Goal: Task Accomplishment & Management: Complete application form

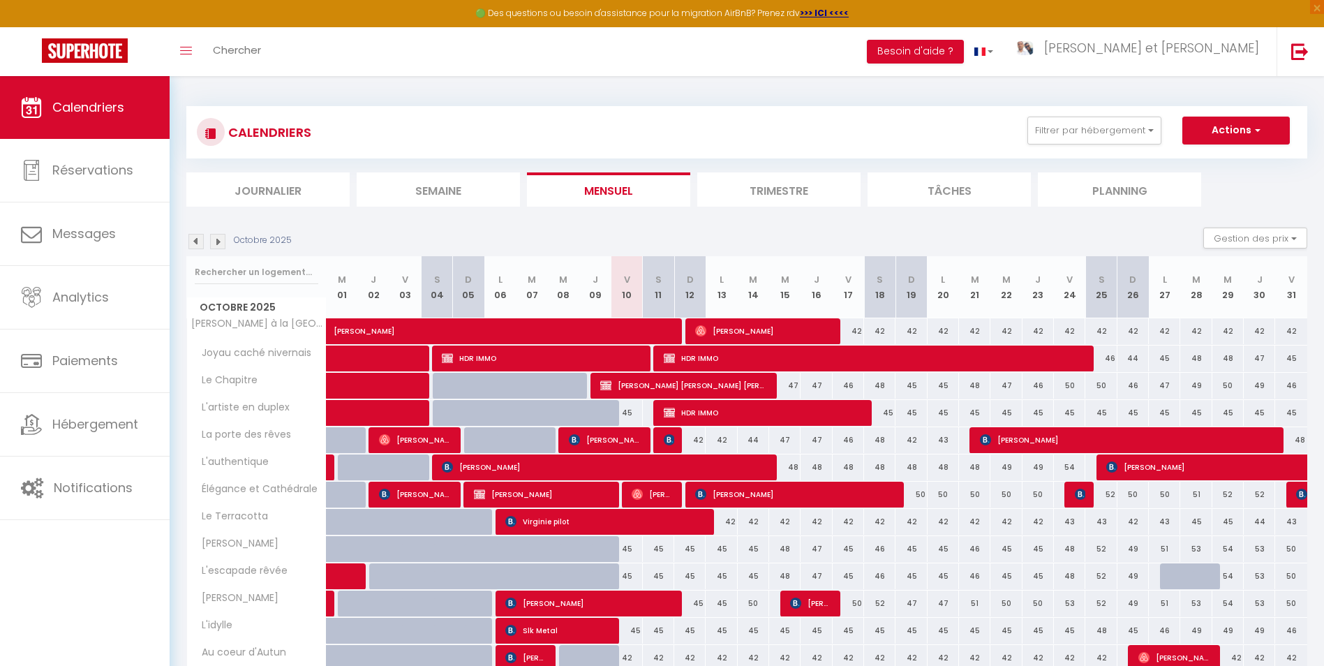
click at [219, 247] on img at bounding box center [217, 241] width 15 height 15
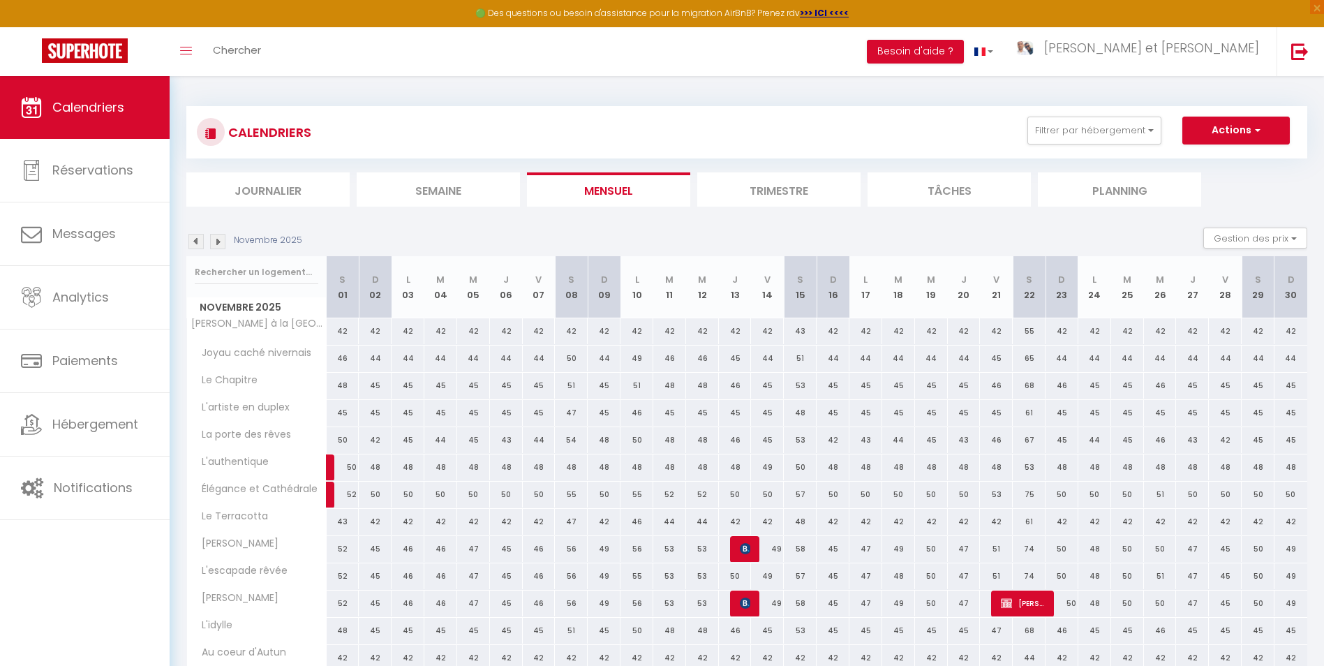
click at [219, 246] on img at bounding box center [217, 241] width 15 height 15
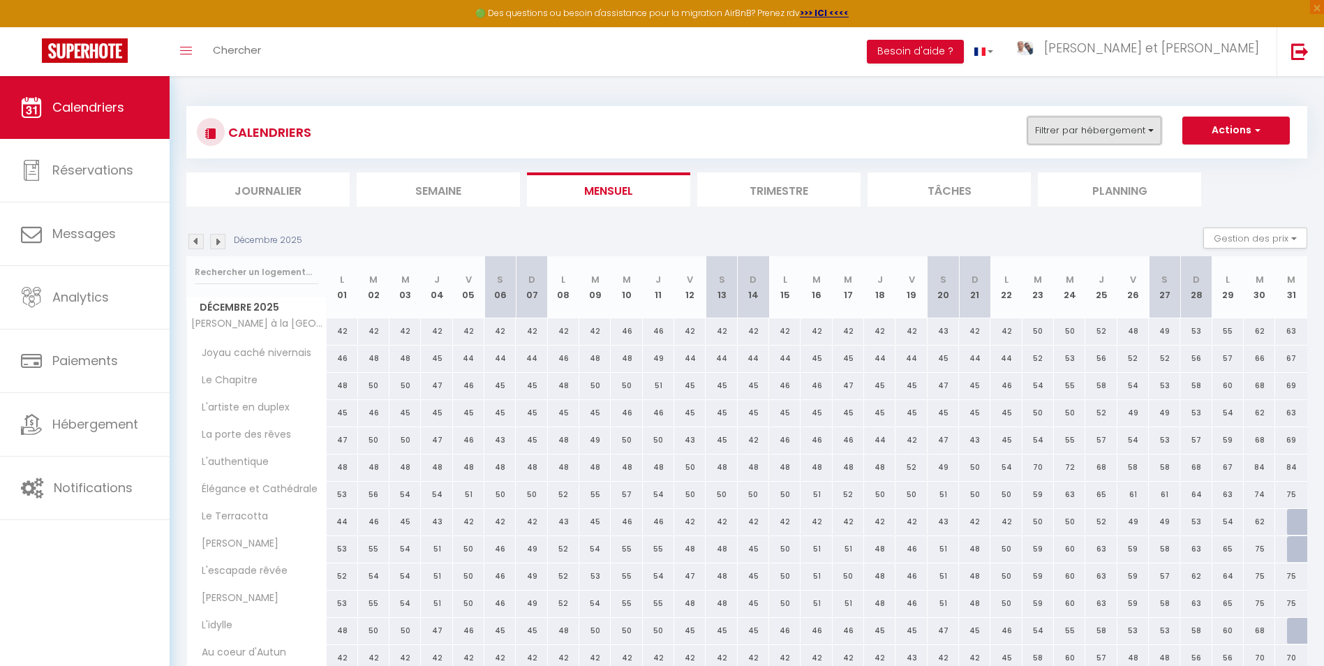
click at [1060, 140] on button "Filtrer par hébergement" at bounding box center [1095, 131] width 134 height 28
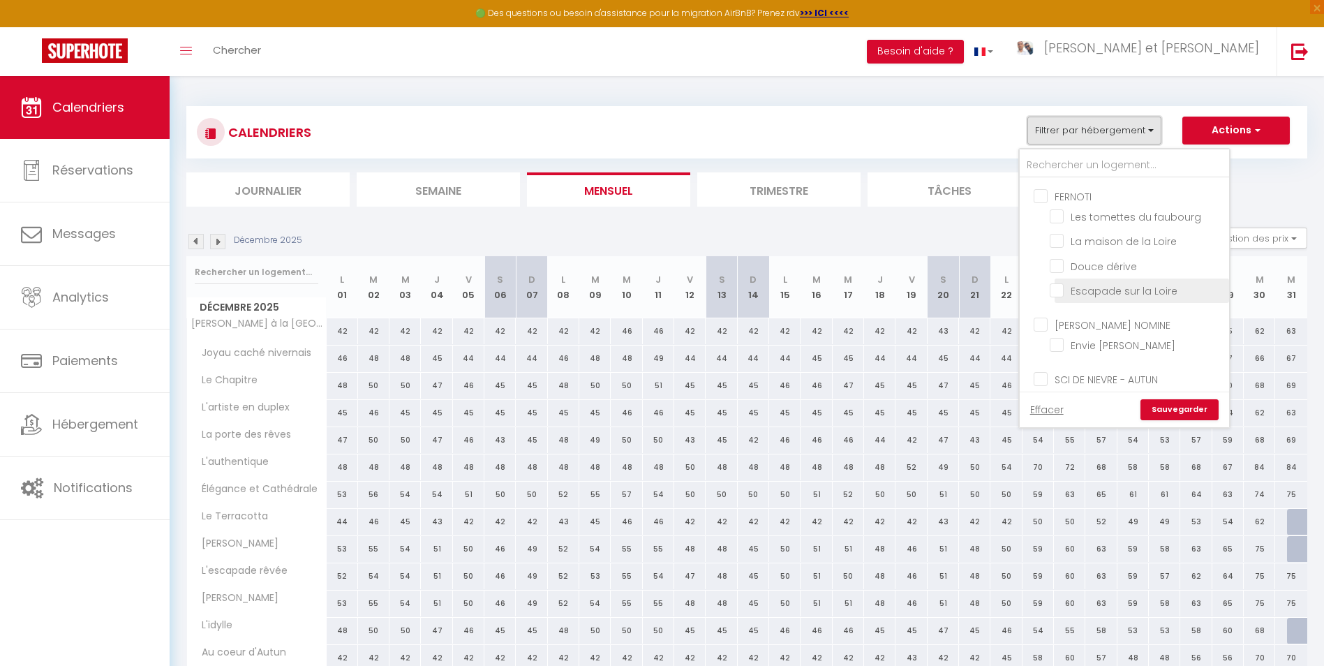
scroll to position [509, 0]
click at [1081, 282] on input "Douce dérive" at bounding box center [1137, 289] width 175 height 14
checkbox input "true"
checkbox input "false"
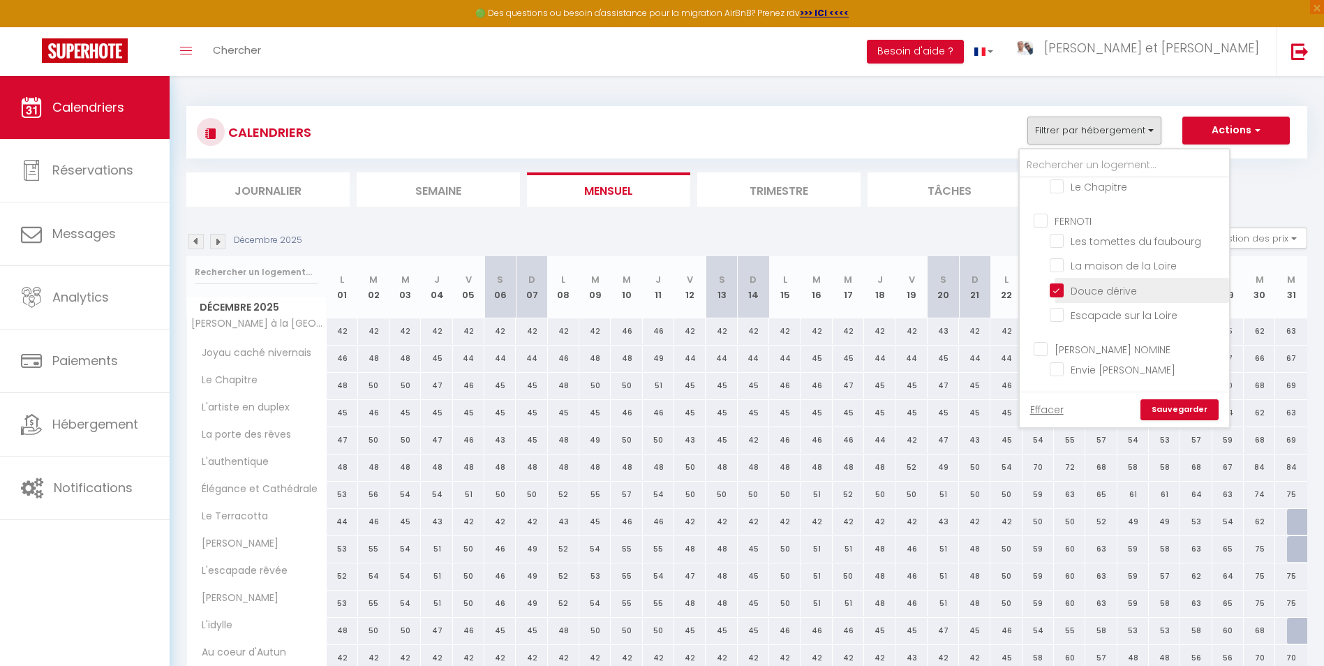
checkbox input "false"
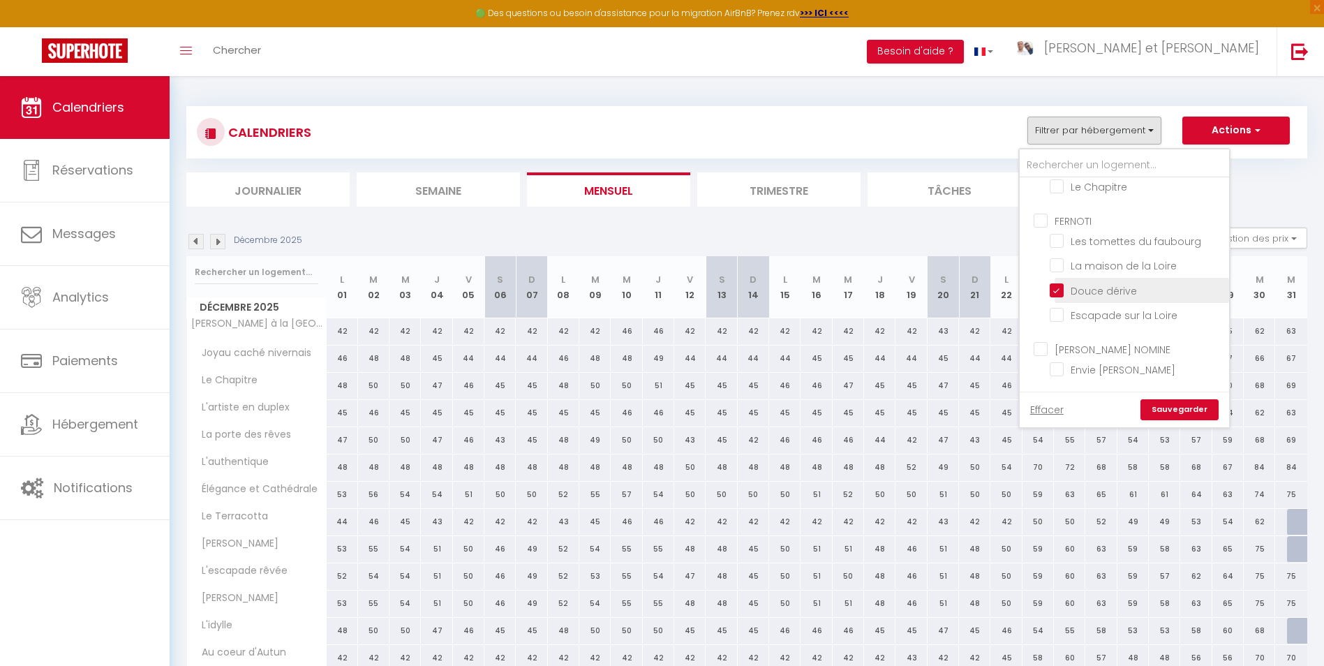
checkbox input "false"
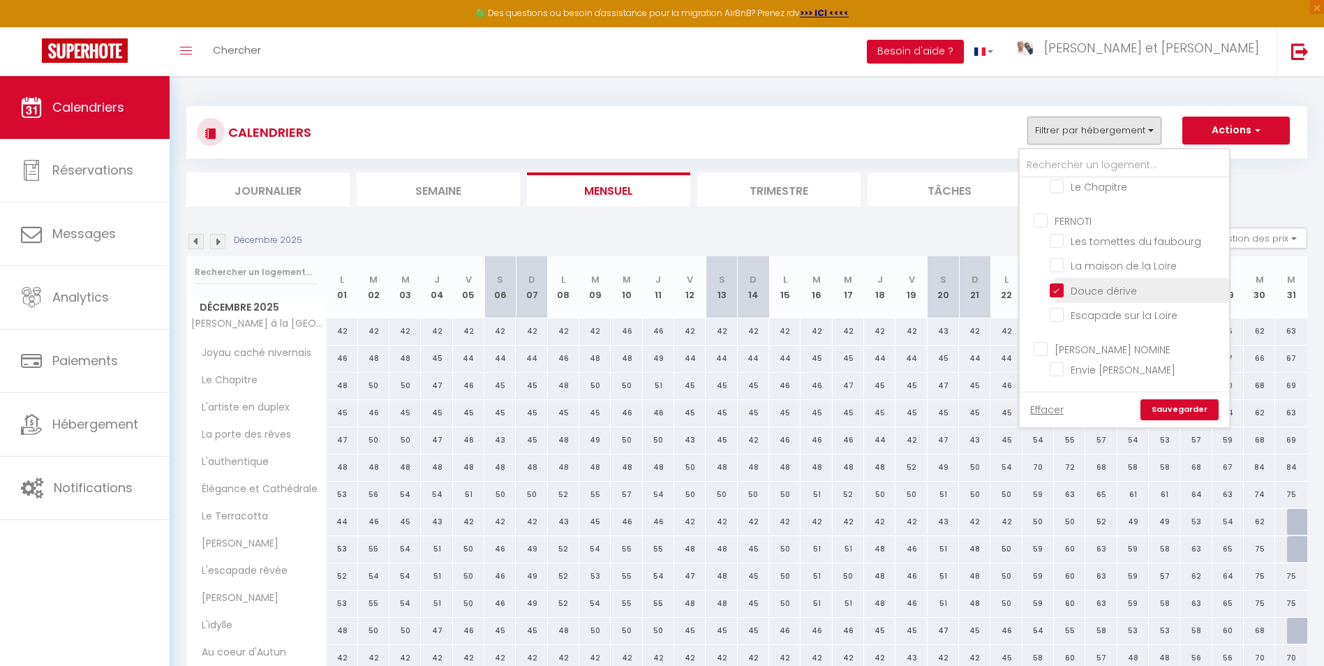
checkbox input "false"
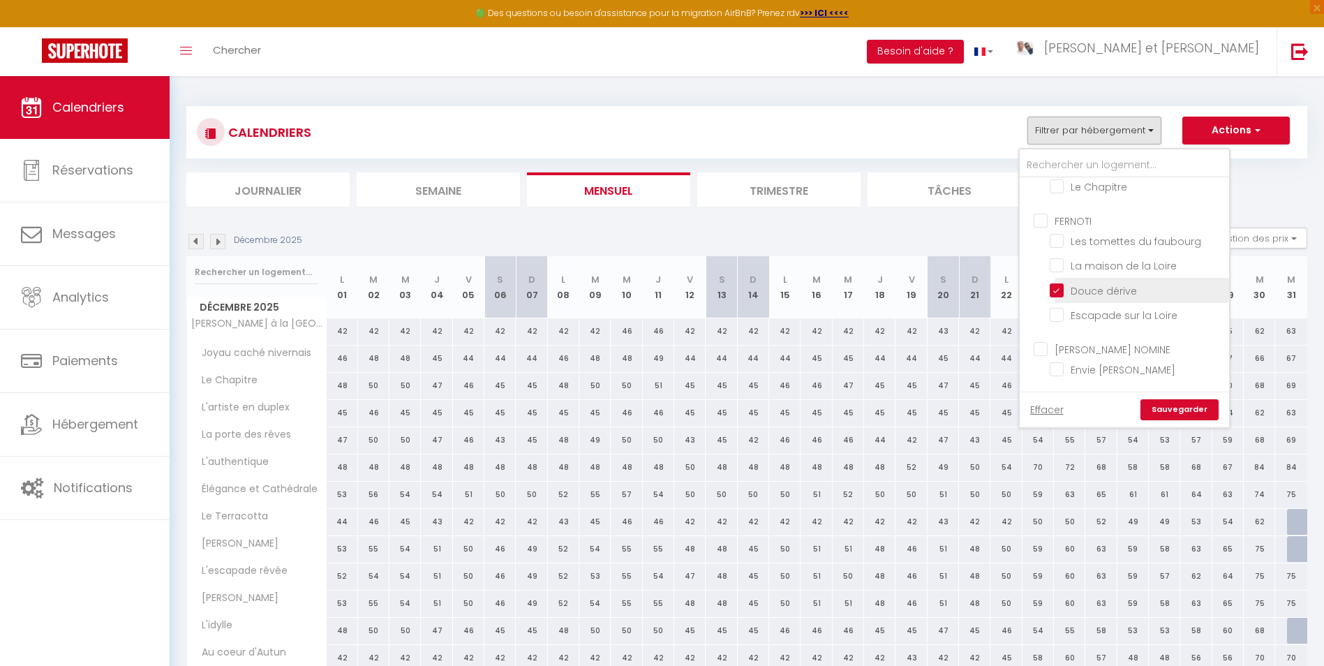
checkbox input "false"
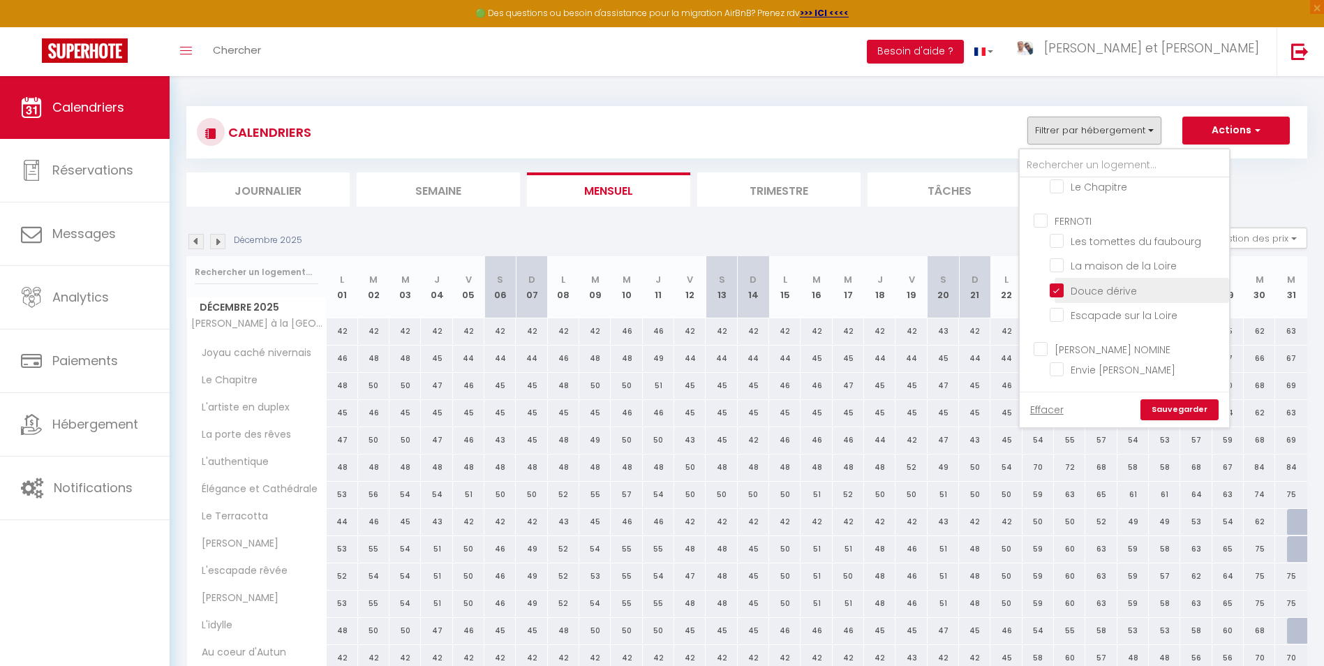
checkbox input "false"
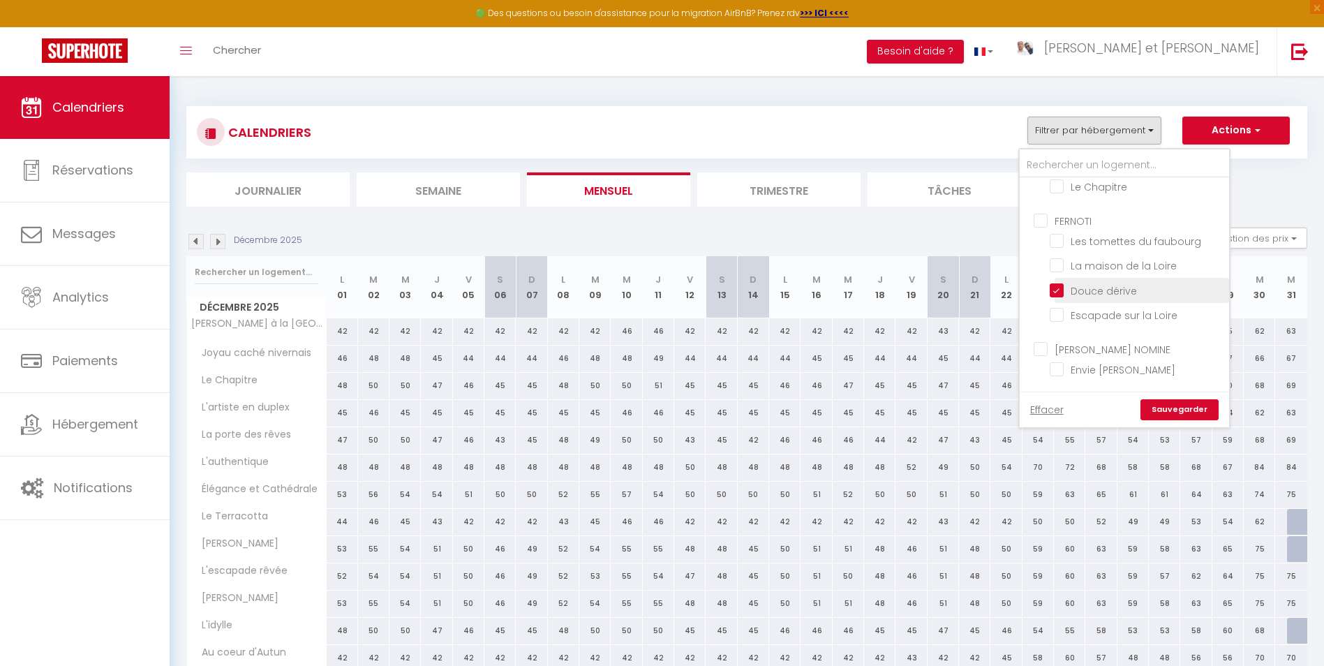
checkbox input "false"
click at [1082, 258] on input "La maison de la Loire" at bounding box center [1137, 265] width 175 height 14
checkbox input "true"
checkbox input "false"
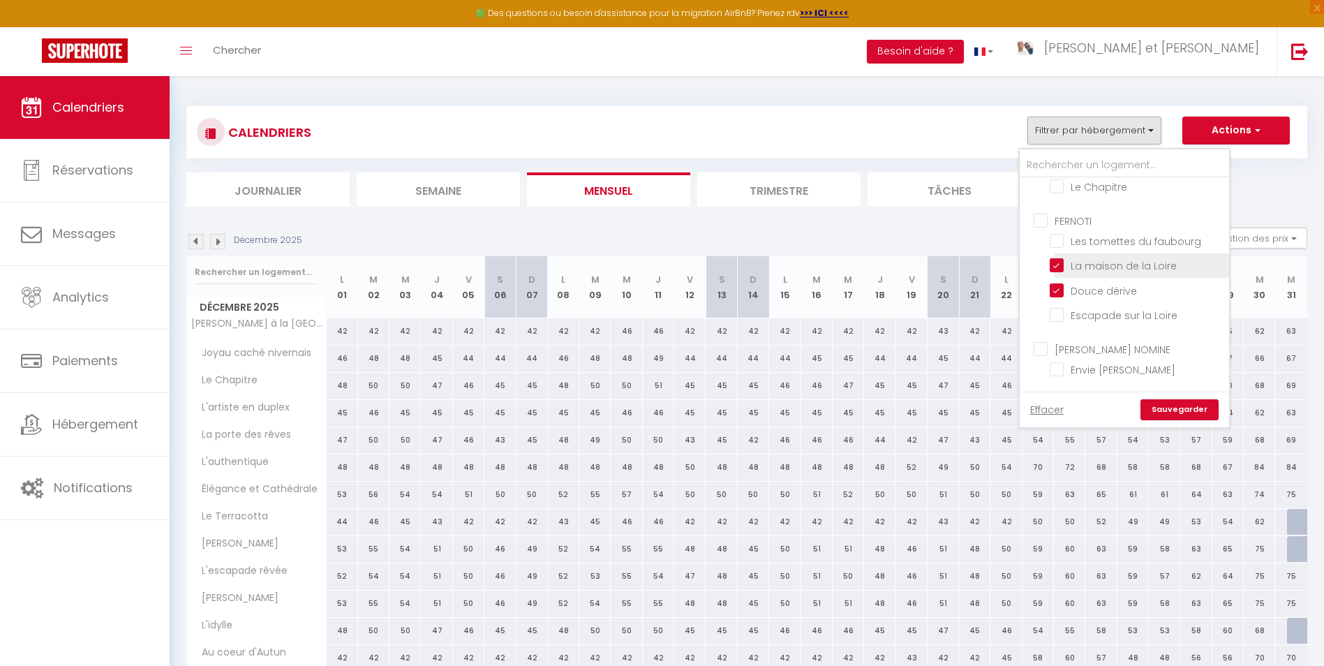
checkbox input "false"
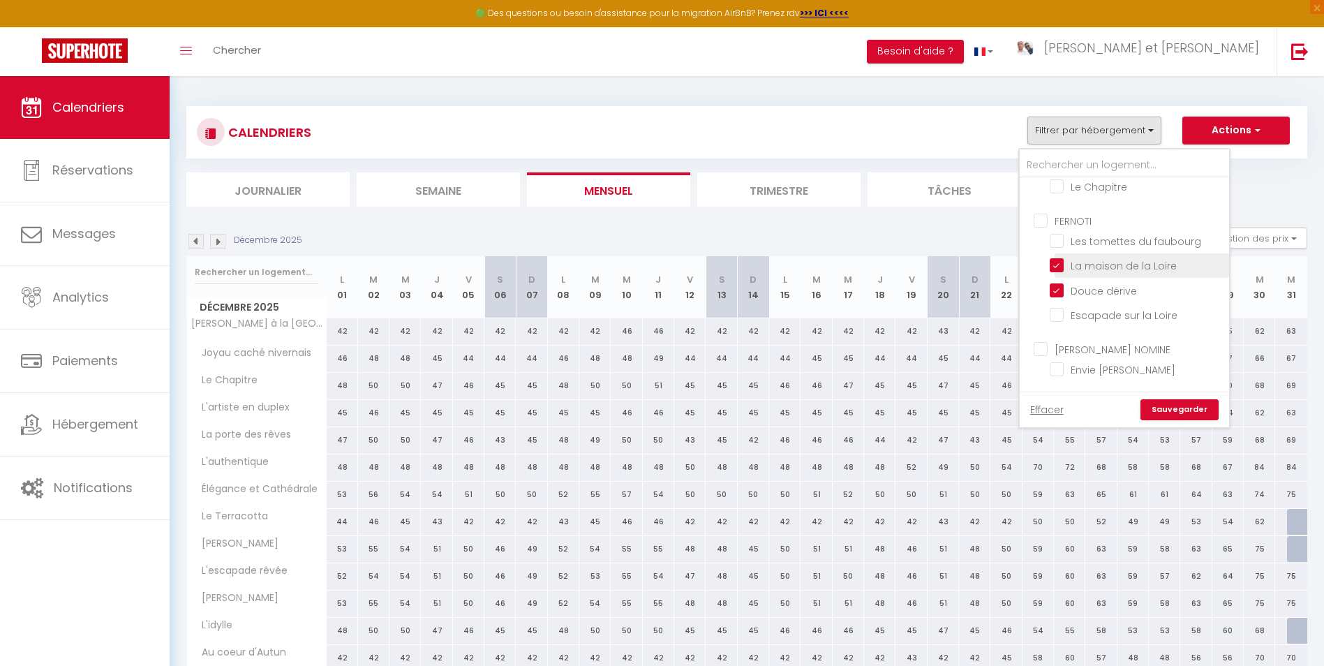
checkbox input "false"
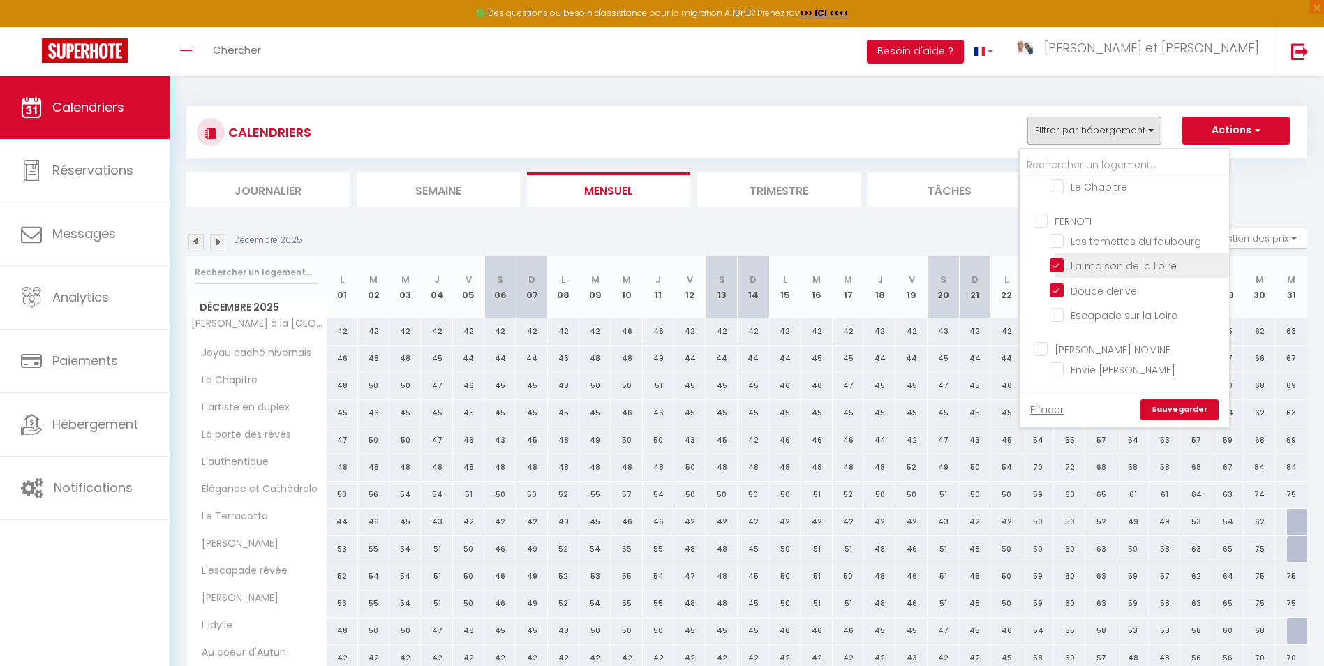
checkbox input "false"
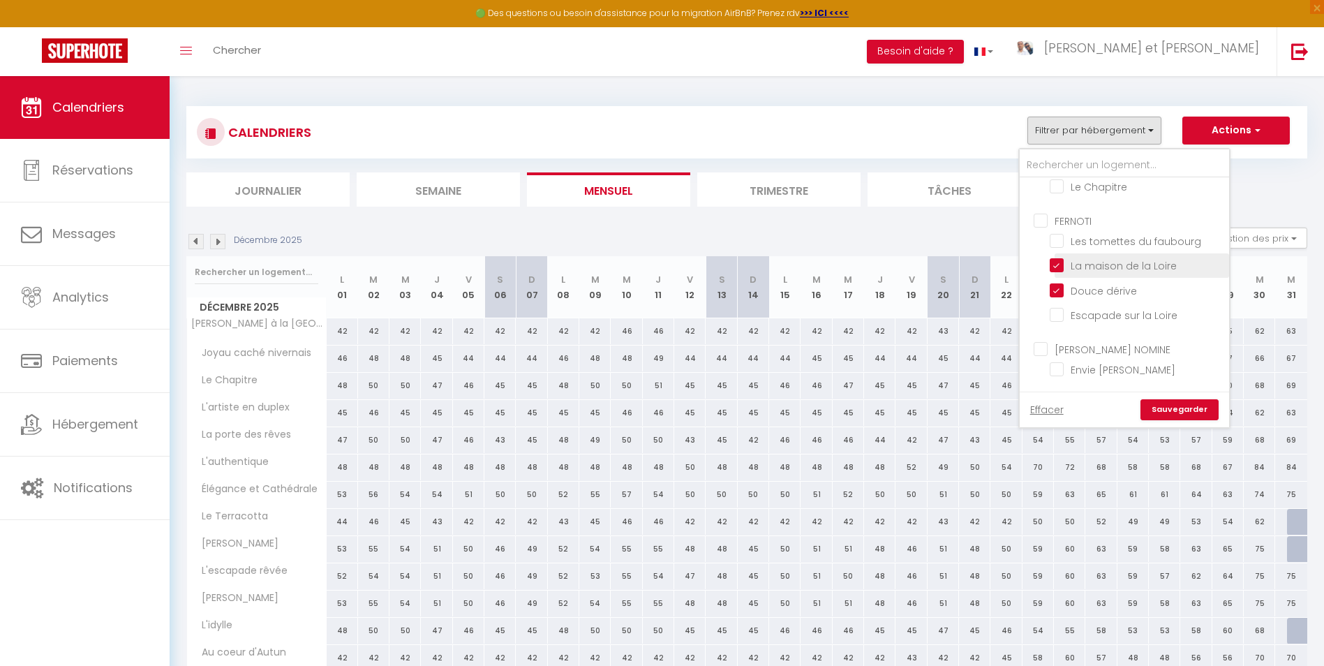
checkbox input "false"
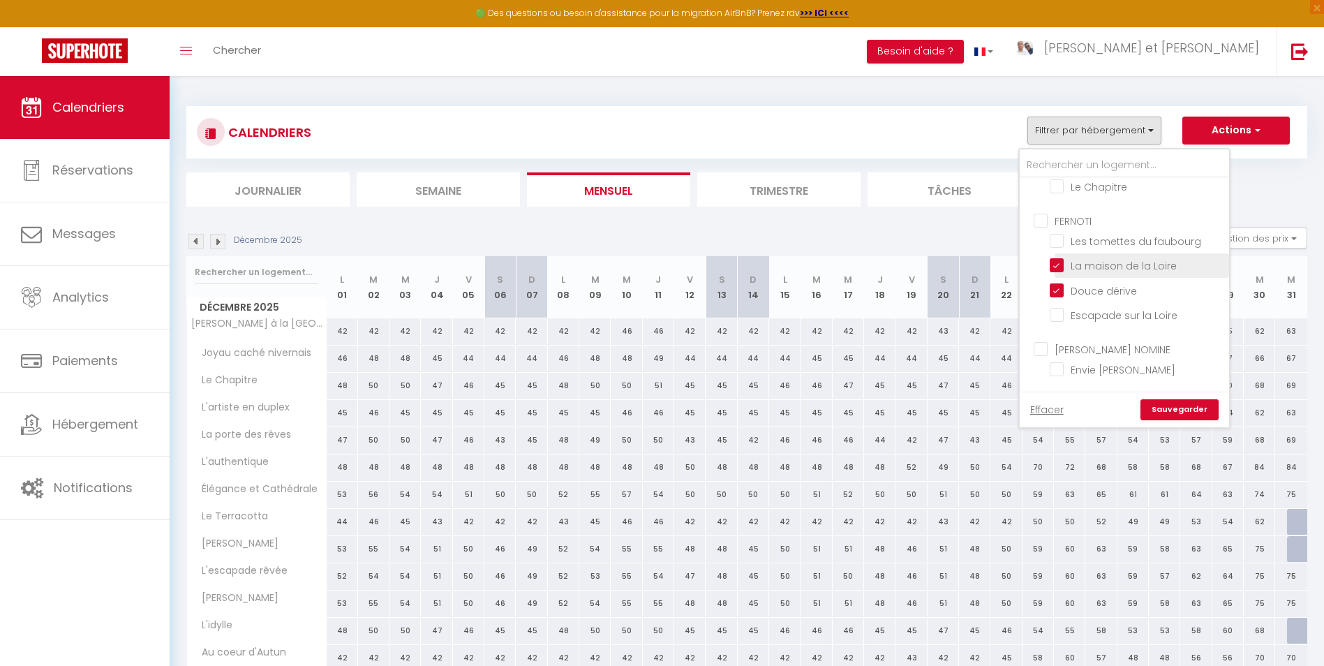
checkbox input "false"
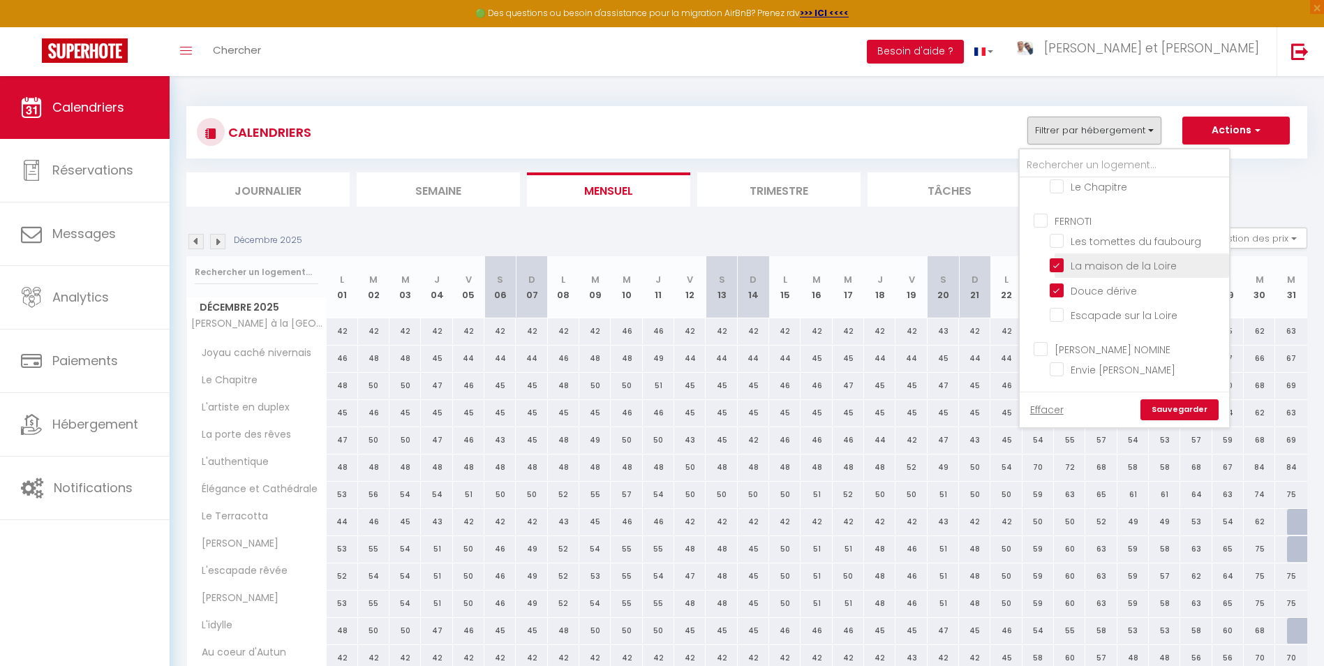
checkbox input "false"
click at [1176, 415] on link "Sauvegarder" at bounding box center [1180, 409] width 78 height 21
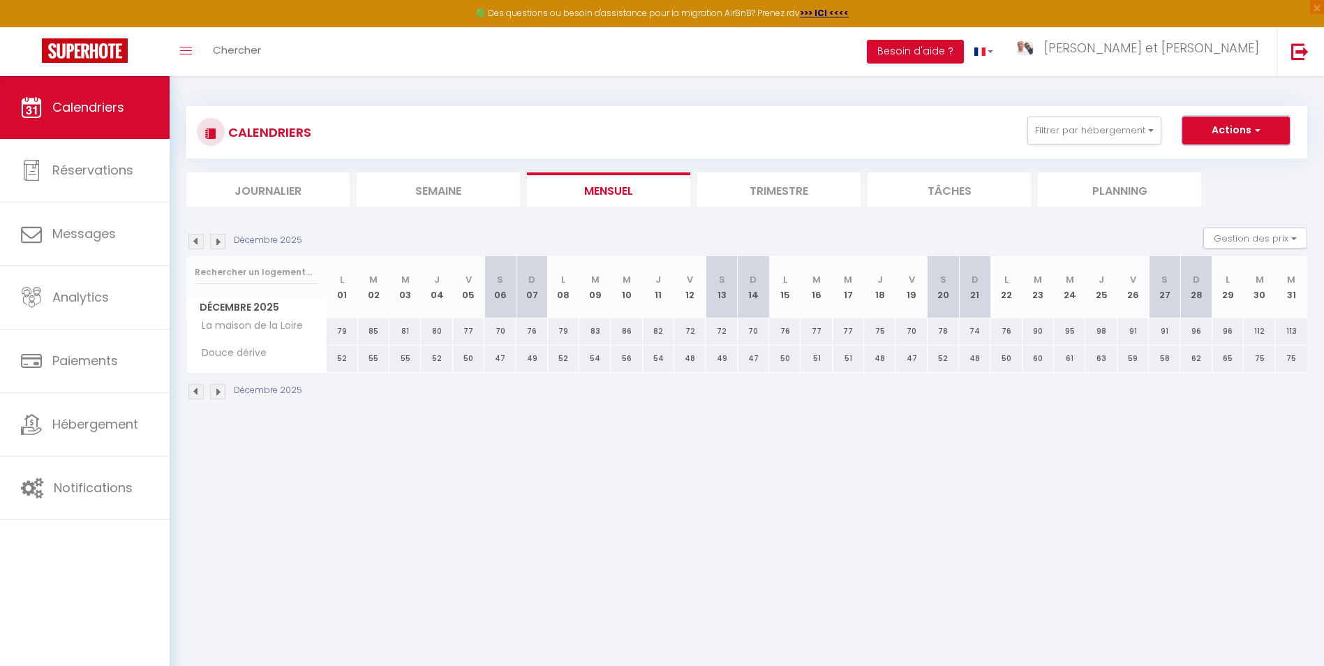
click at [1232, 119] on button "Actions" at bounding box center [1237, 131] width 108 height 28
click at [1228, 158] on link "Nouvelle réservation" at bounding box center [1221, 162] width 121 height 21
select select
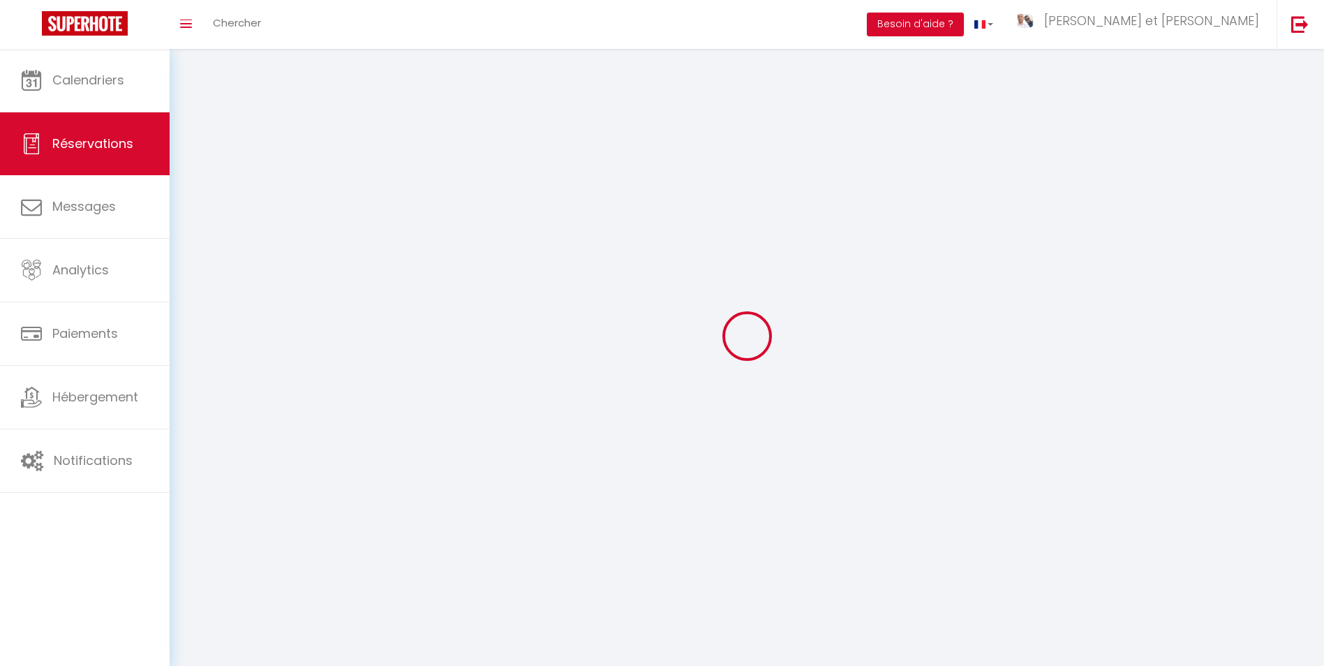
select select
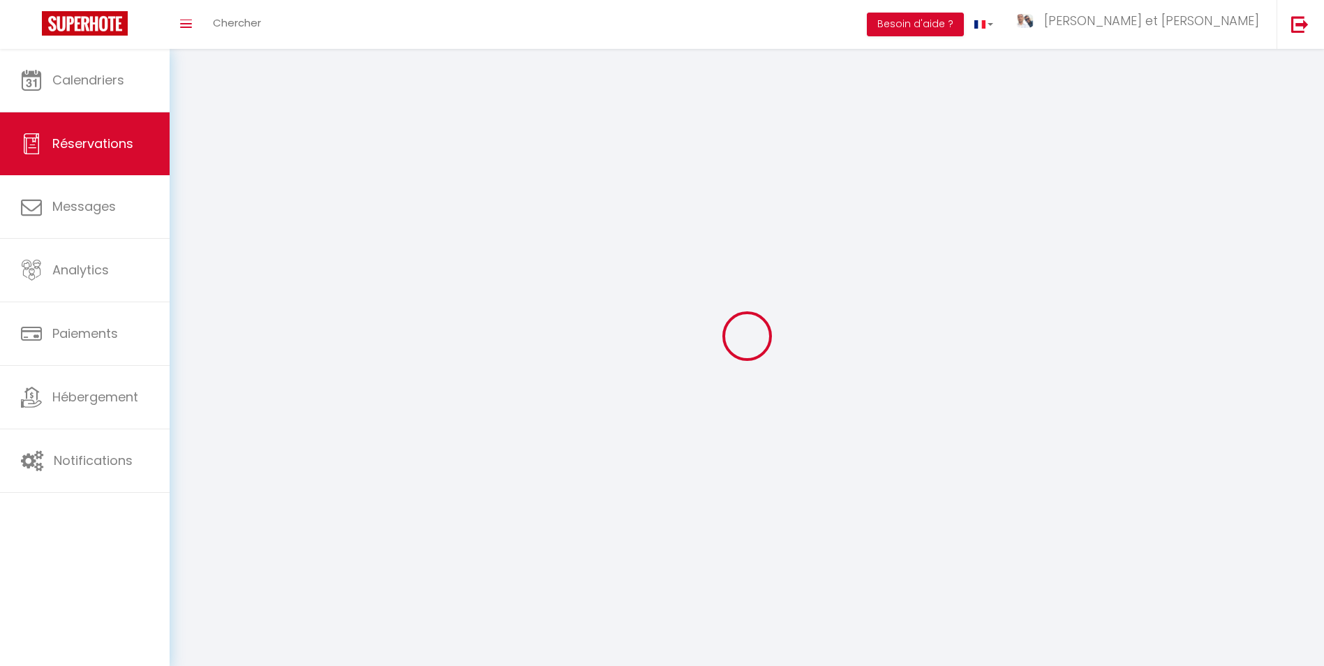
select select
checkbox input "false"
select select
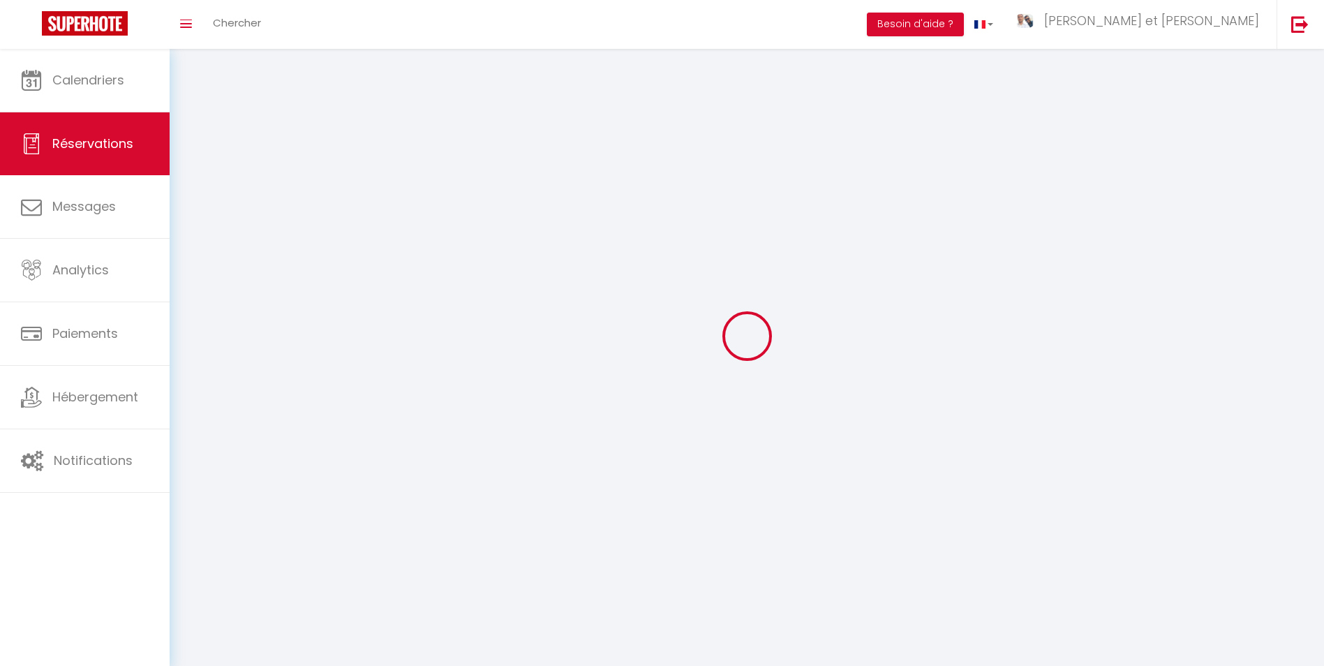
select select
checkbox input "false"
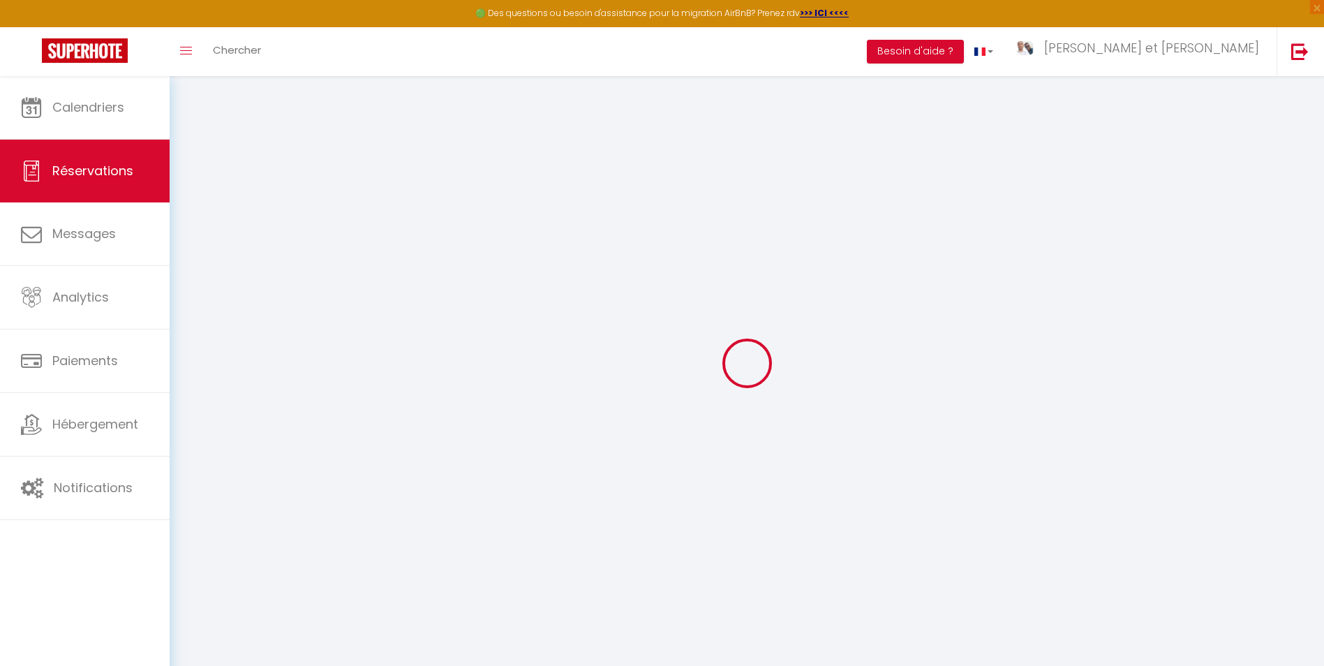
select select
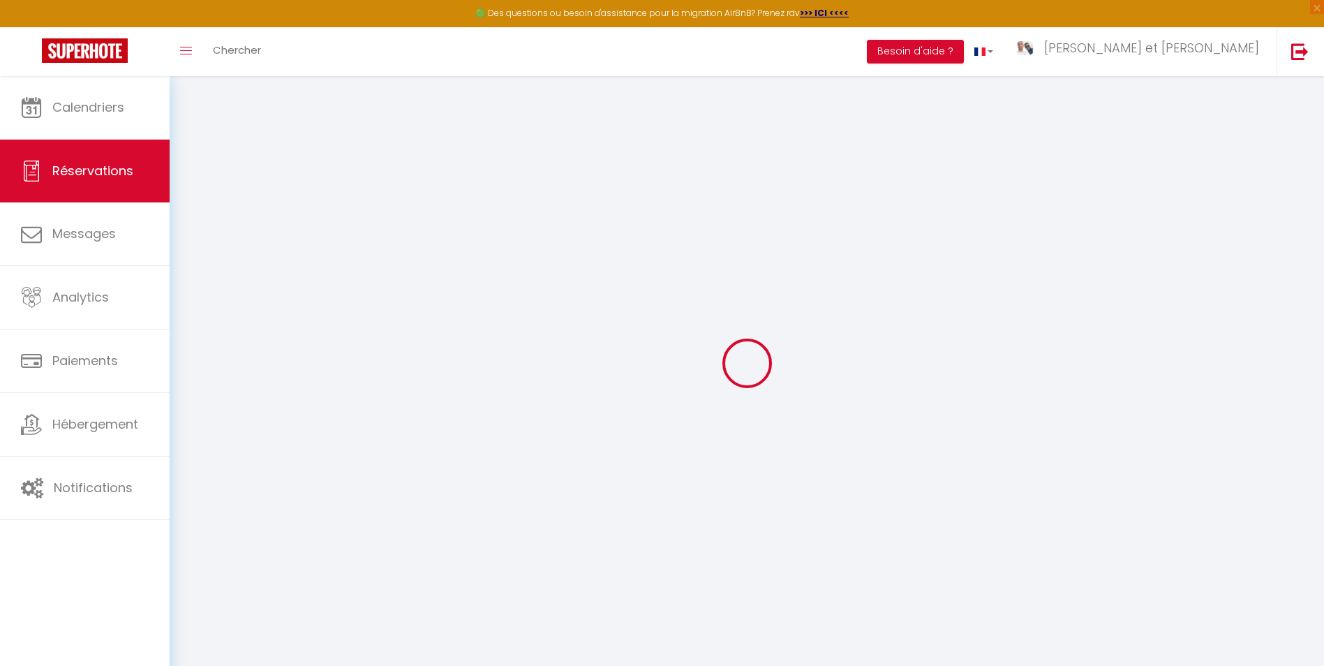
select select
checkbox input "false"
select select
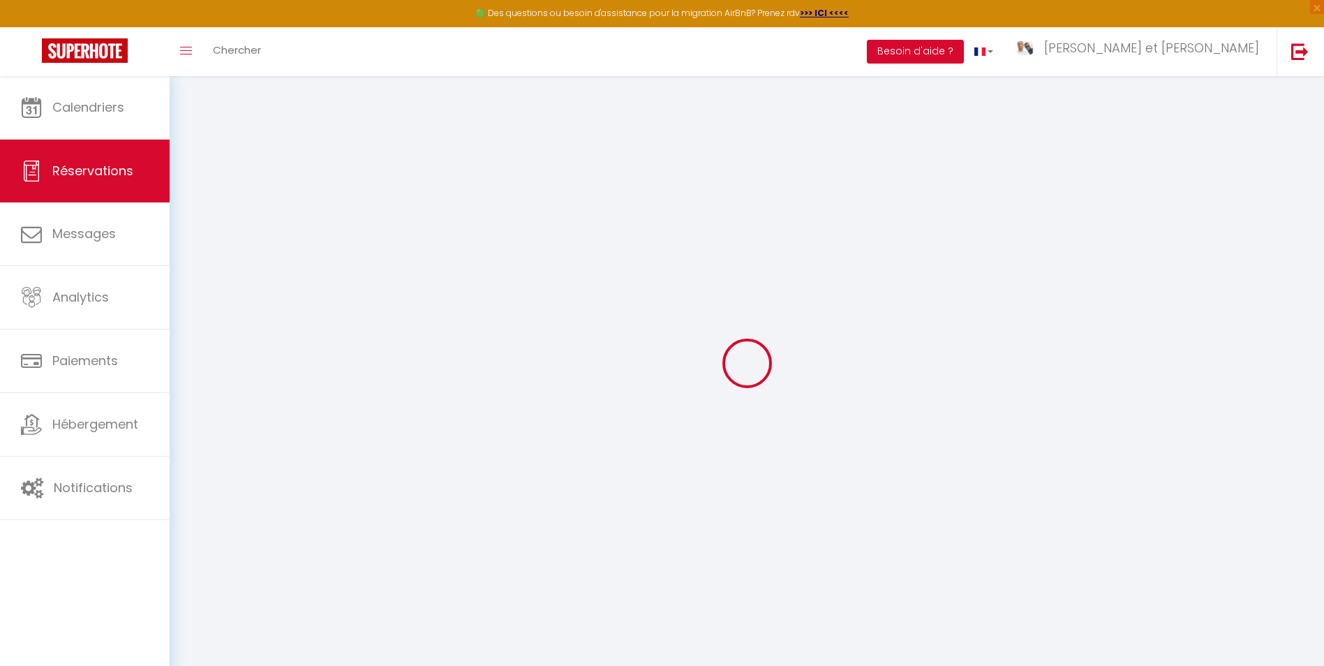
select select
checkbox input "false"
select select
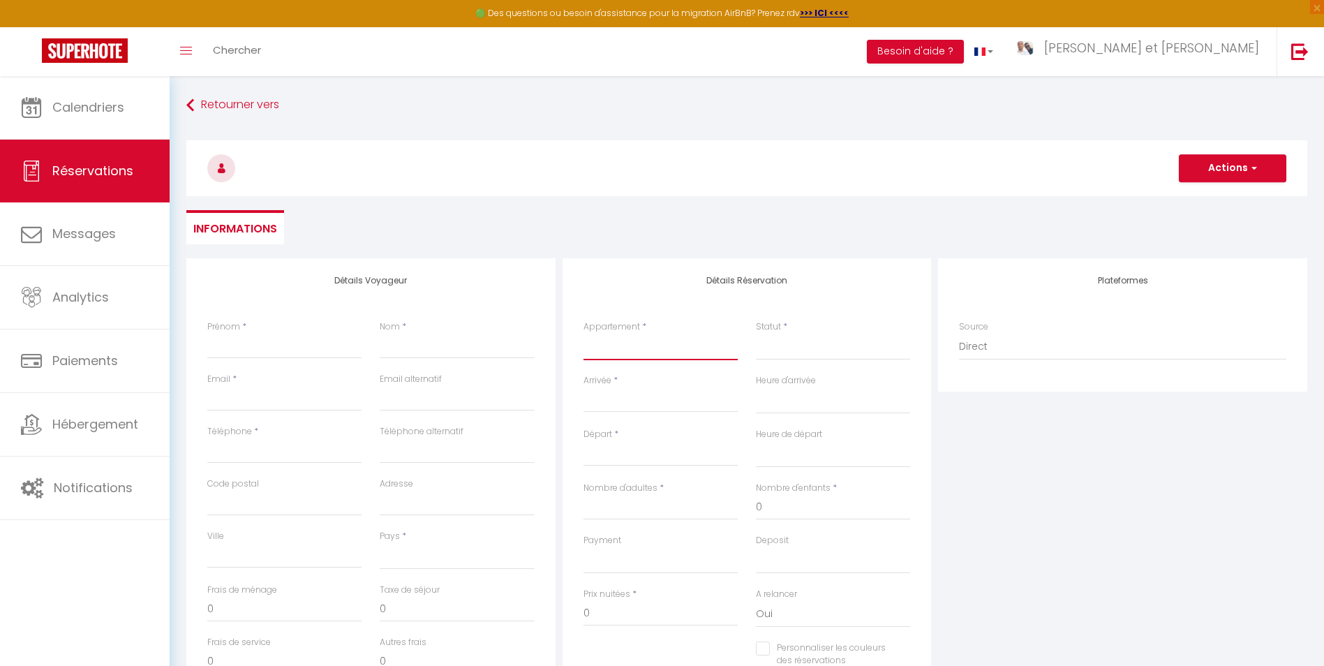
click at [662, 346] on select "L'escapade rêvée Le Terracotta [PERSON_NAME] Envie [PERSON_NAME] Le sillage de …" at bounding box center [661, 347] width 154 height 27
select select "65196"
click at [584, 334] on select "L'escapade rêvée Le Terracotta [PERSON_NAME] Envie [PERSON_NAME] Le sillage de …" at bounding box center [661, 347] width 154 height 27
select select
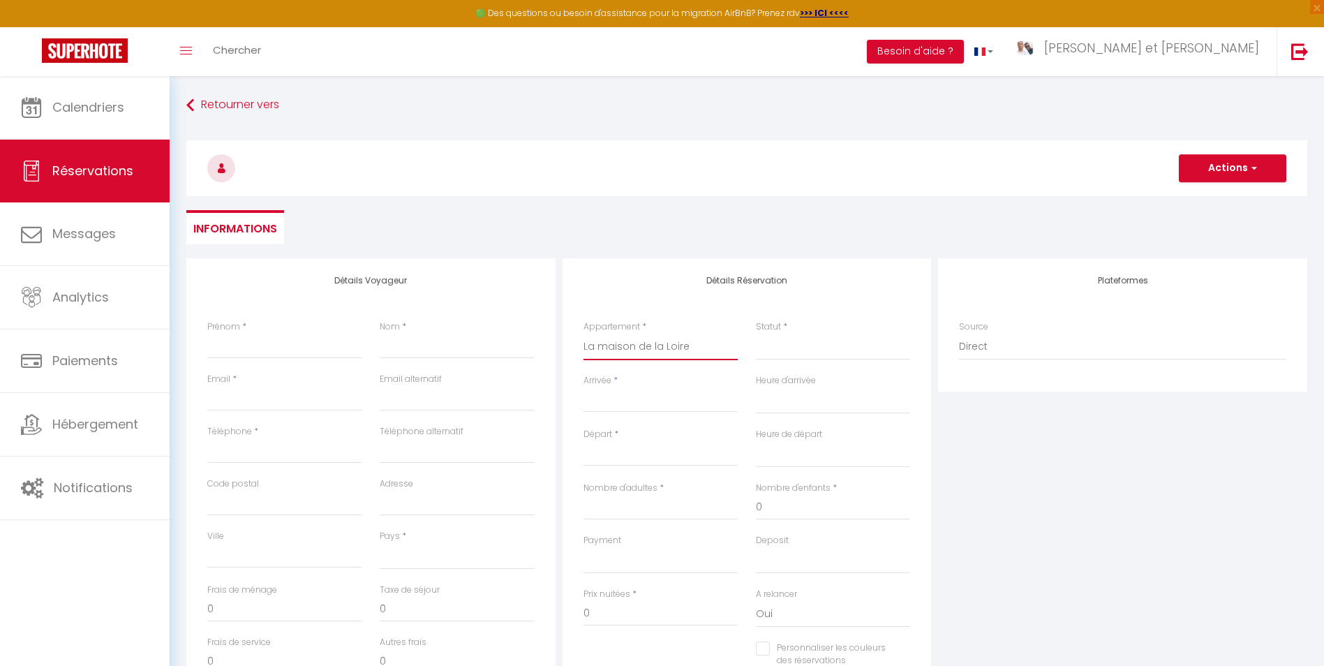
select select
checkbox input "false"
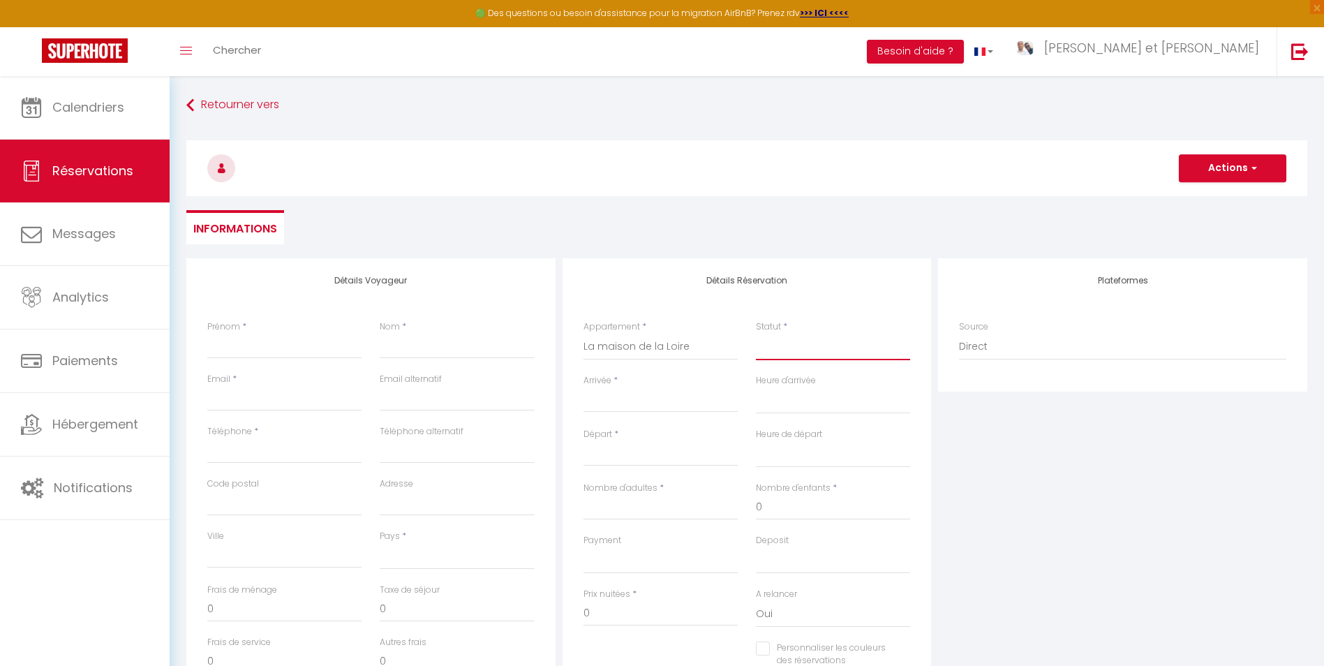
click at [787, 342] on select "Confirmé Non Confirmé [PERSON_NAME] par le voyageur No Show Request" at bounding box center [833, 347] width 154 height 27
select select
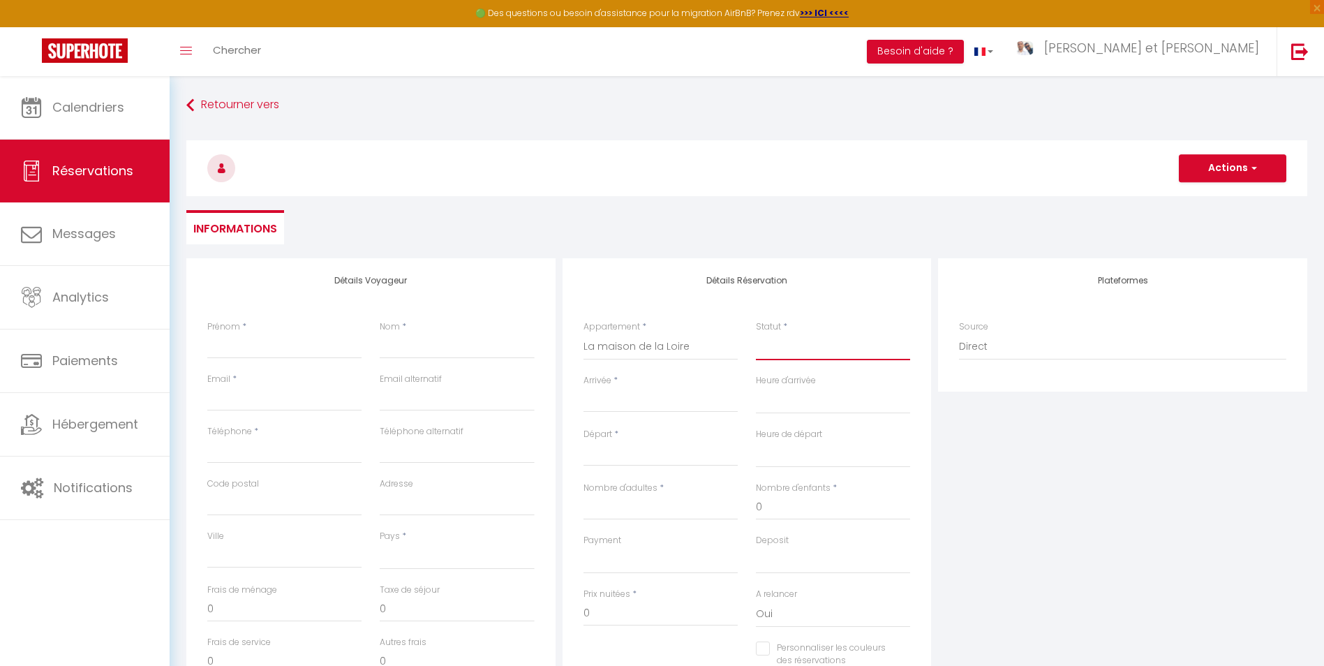
select select
checkbox input "false"
select select "1"
click at [756, 334] on select "Confirmé Non Confirmé [PERSON_NAME] par le voyageur No Show Request" at bounding box center [833, 347] width 154 height 27
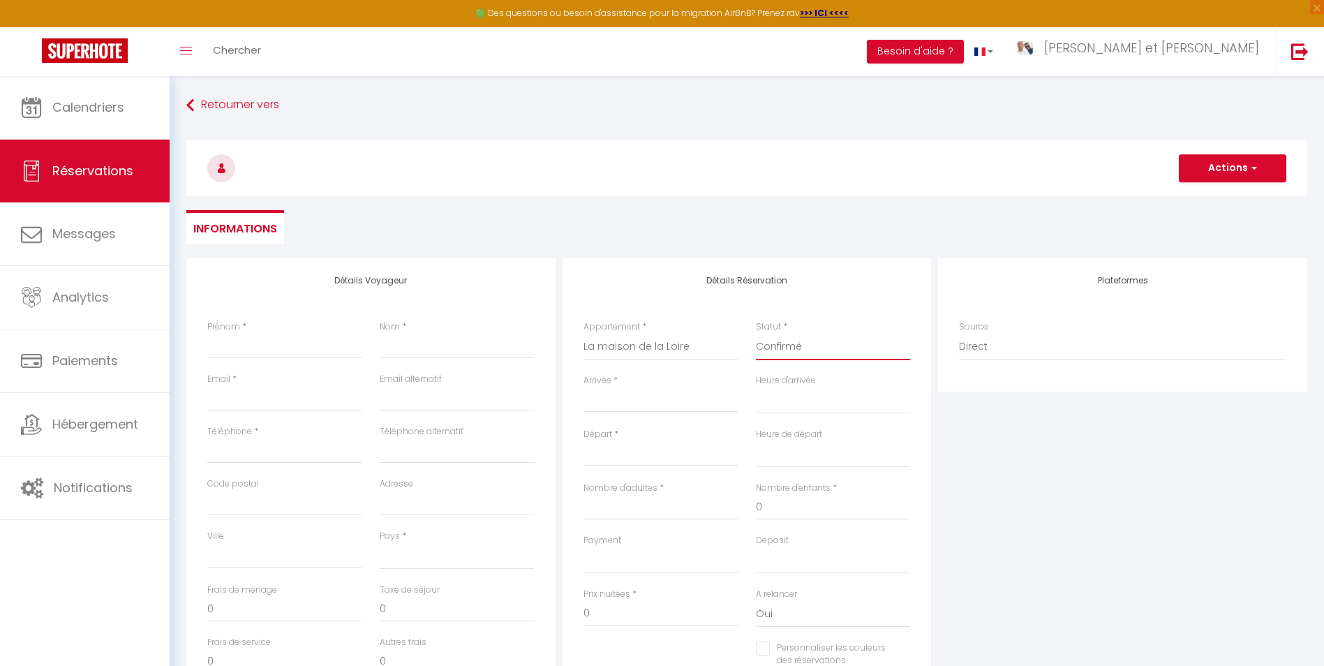
select select
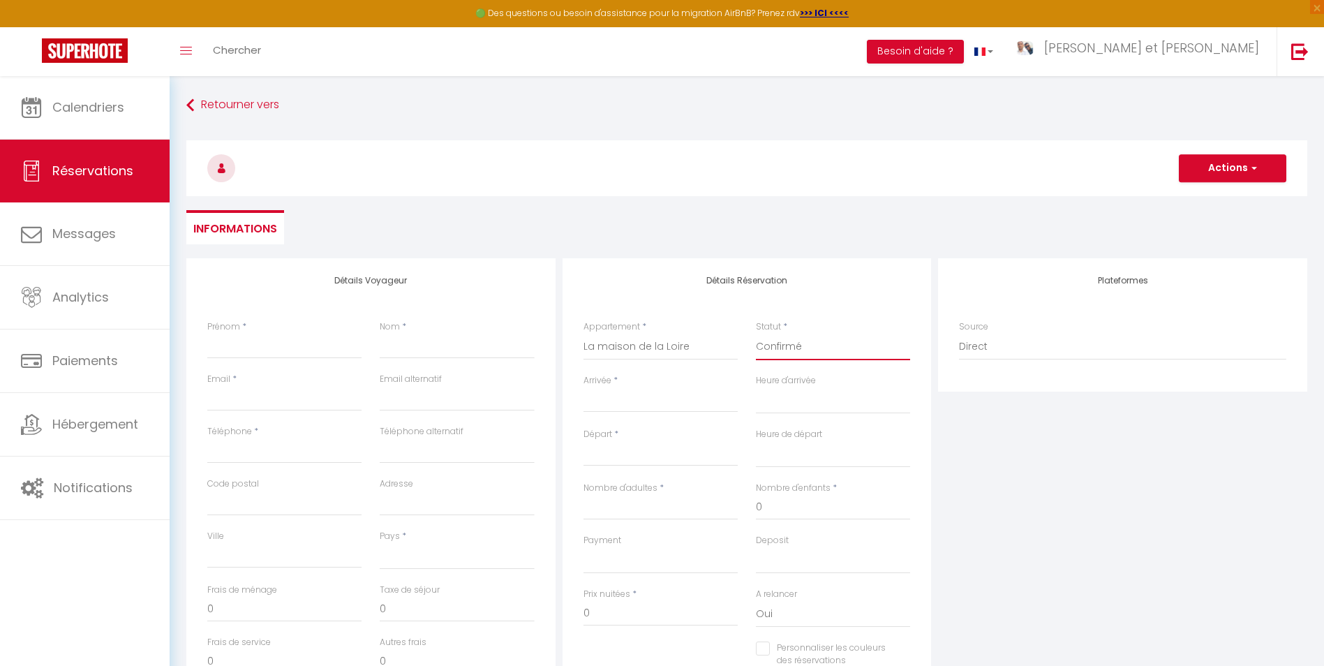
checkbox input "false"
click at [660, 399] on input "Arrivée" at bounding box center [661, 401] width 154 height 18
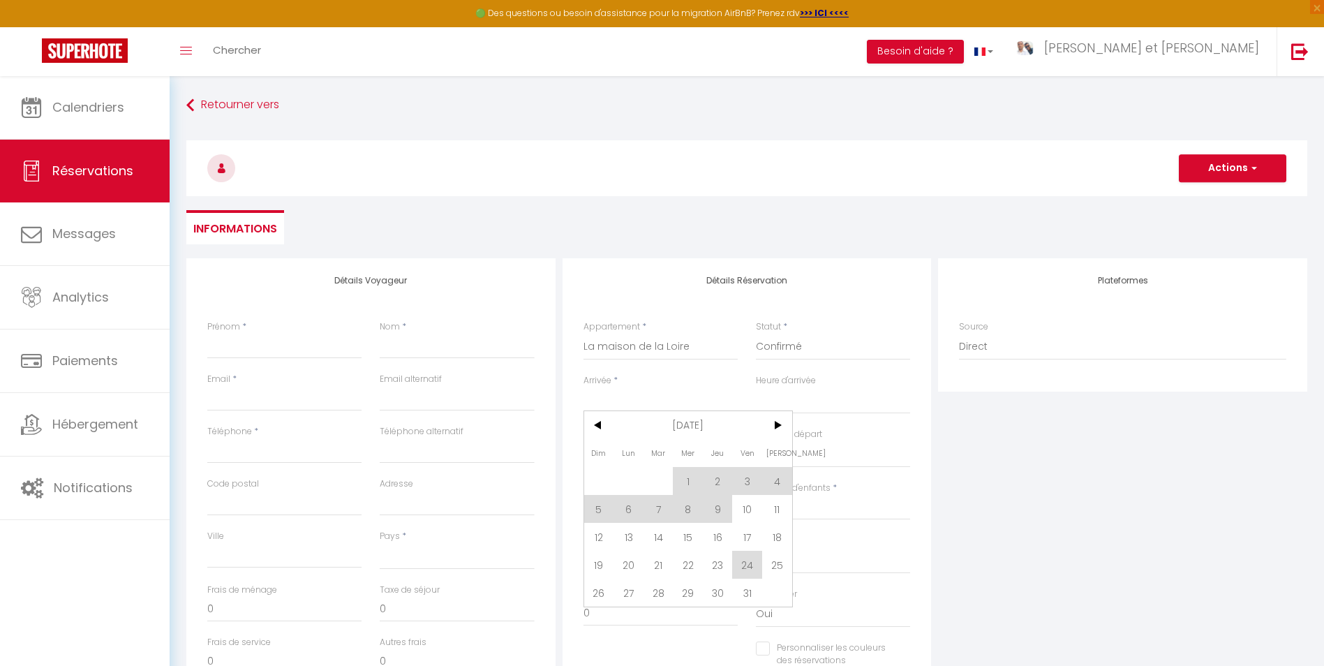
scroll to position [70, 0]
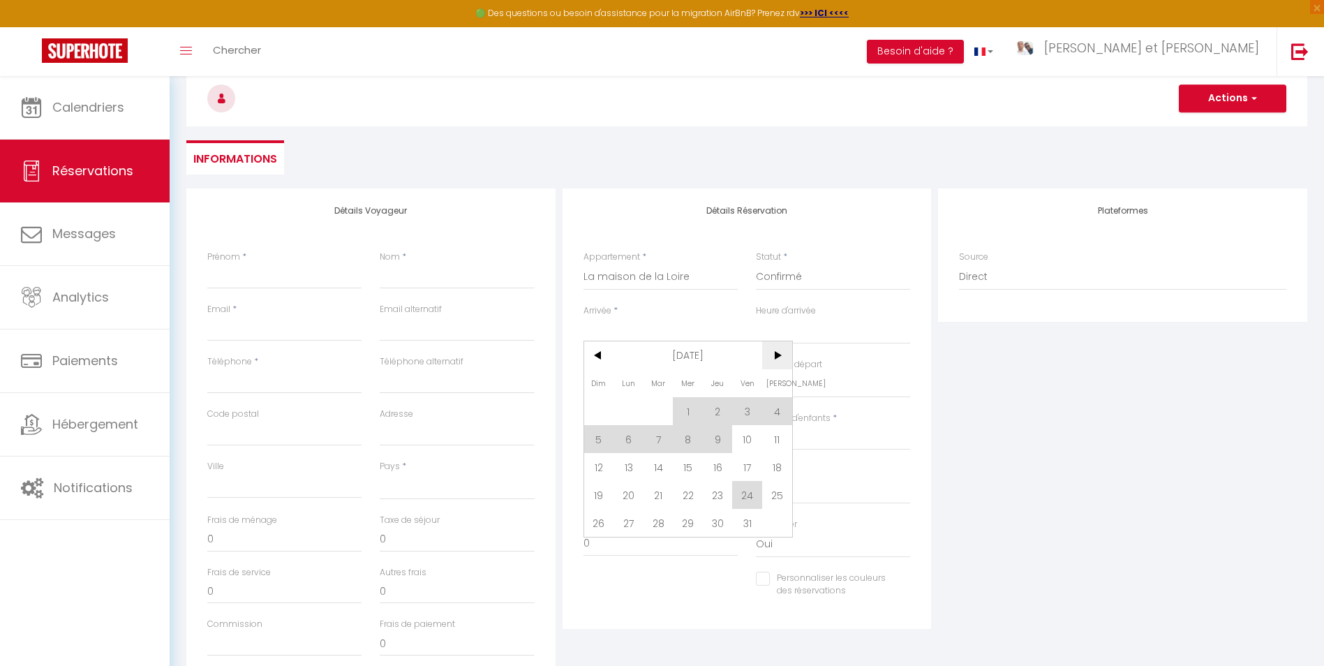
click at [776, 352] on span ">" at bounding box center [777, 355] width 30 height 28
click at [776, 354] on span ">" at bounding box center [777, 355] width 30 height 28
click at [749, 496] on span "26" at bounding box center [747, 495] width 30 height 28
select select
type input "Ven 26 Décembre 2025"
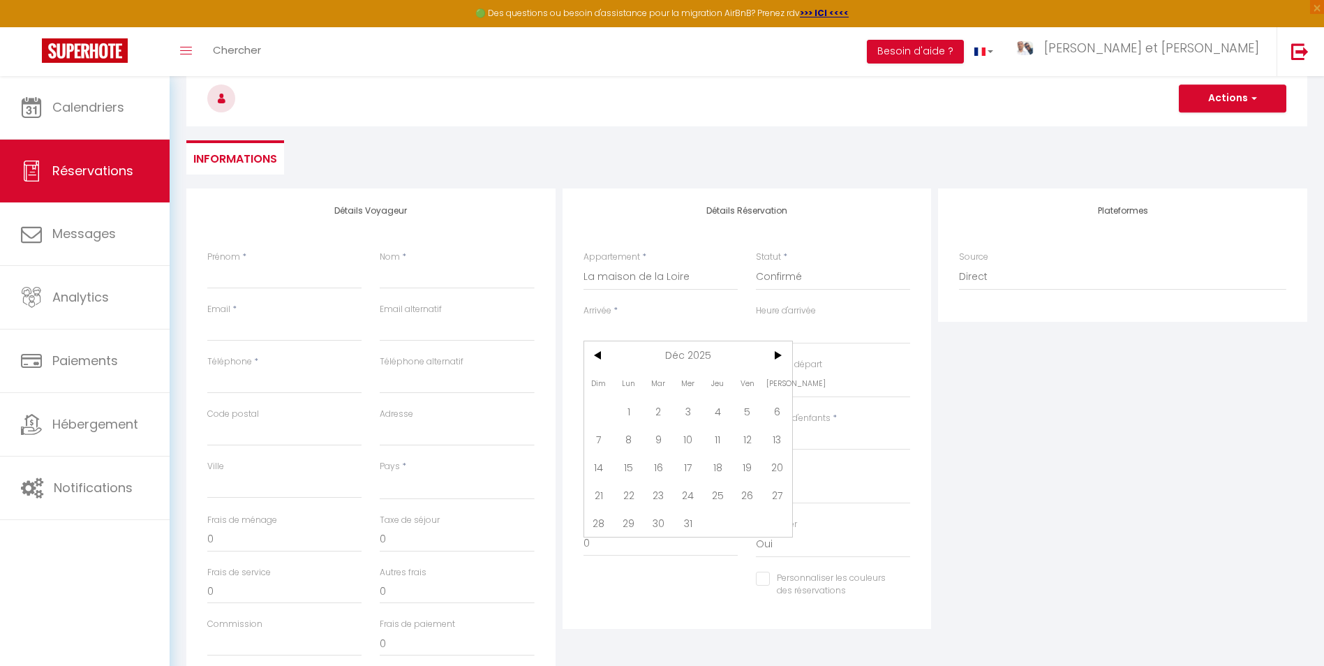
select select
type input "[PERSON_NAME] 27 Décembre 2025"
select select
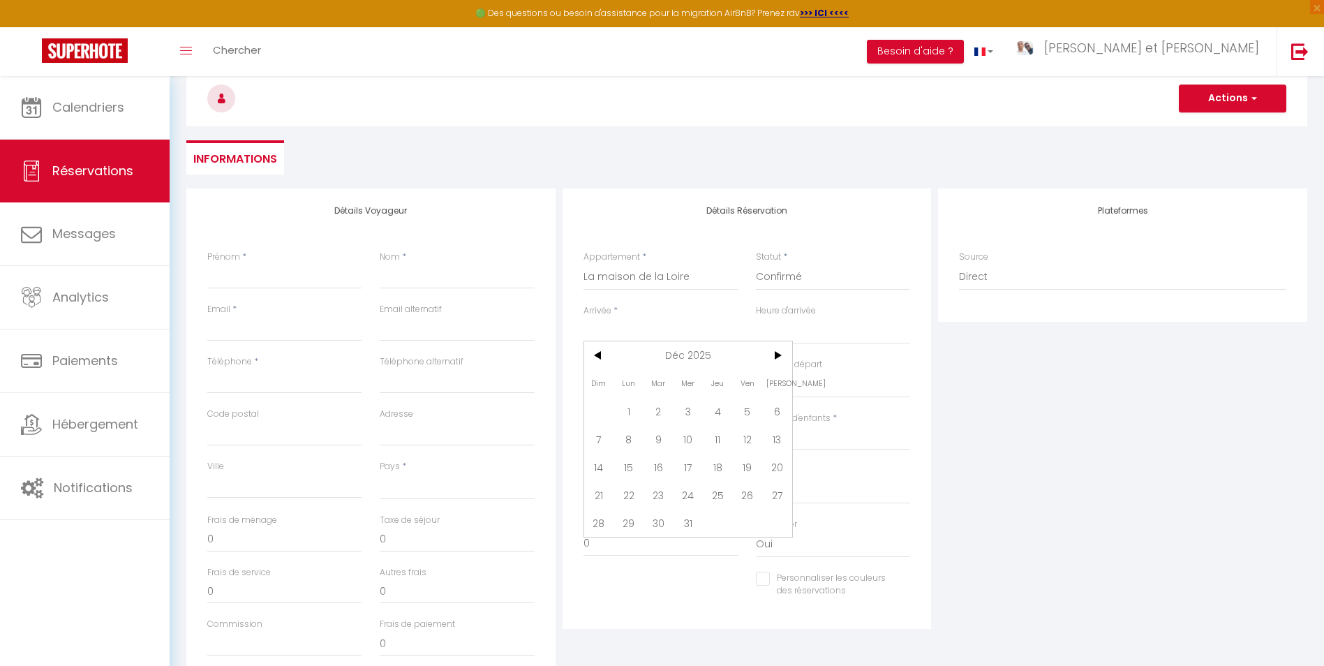
checkbox input "false"
click at [651, 388] on input "[PERSON_NAME] 27 Décembre 2025" at bounding box center [661, 385] width 154 height 18
drag, startPoint x: 681, startPoint y: 573, endPoint x: 848, endPoint y: 337, distance: 290.0
click at [681, 573] on span "31" at bounding box center [688, 576] width 30 height 28
select select
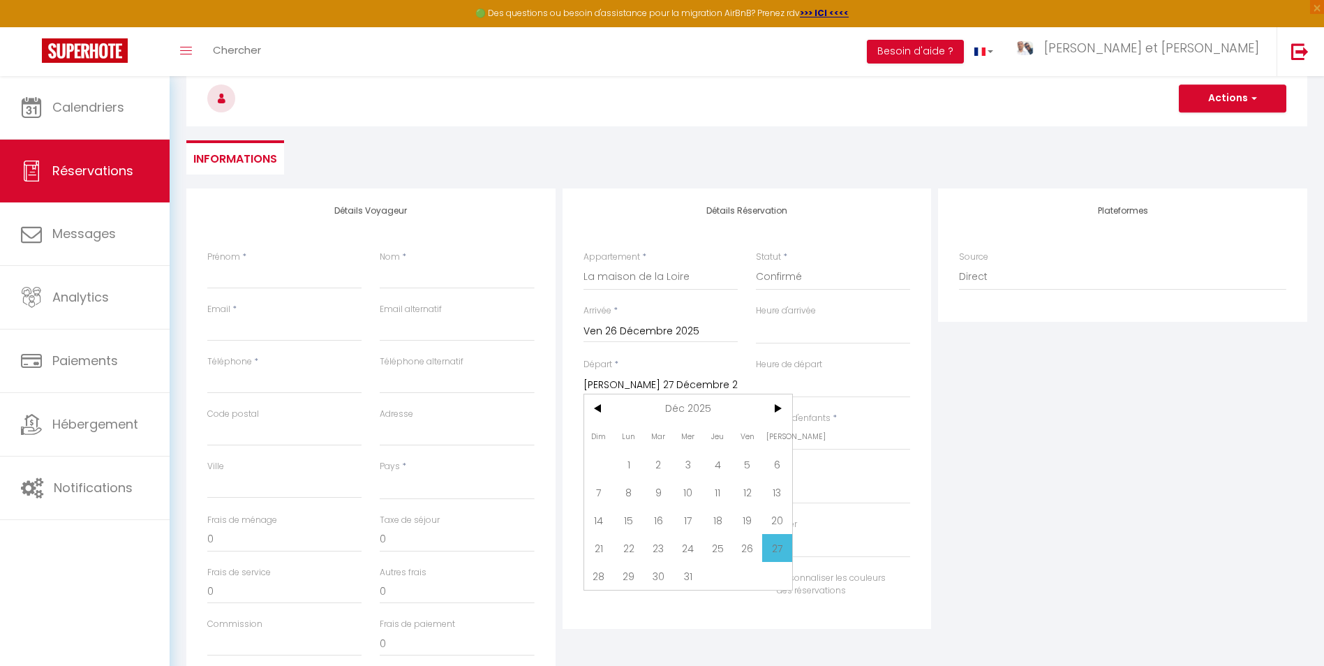
select select
type input "Mer 31 Décembre 2025"
select select
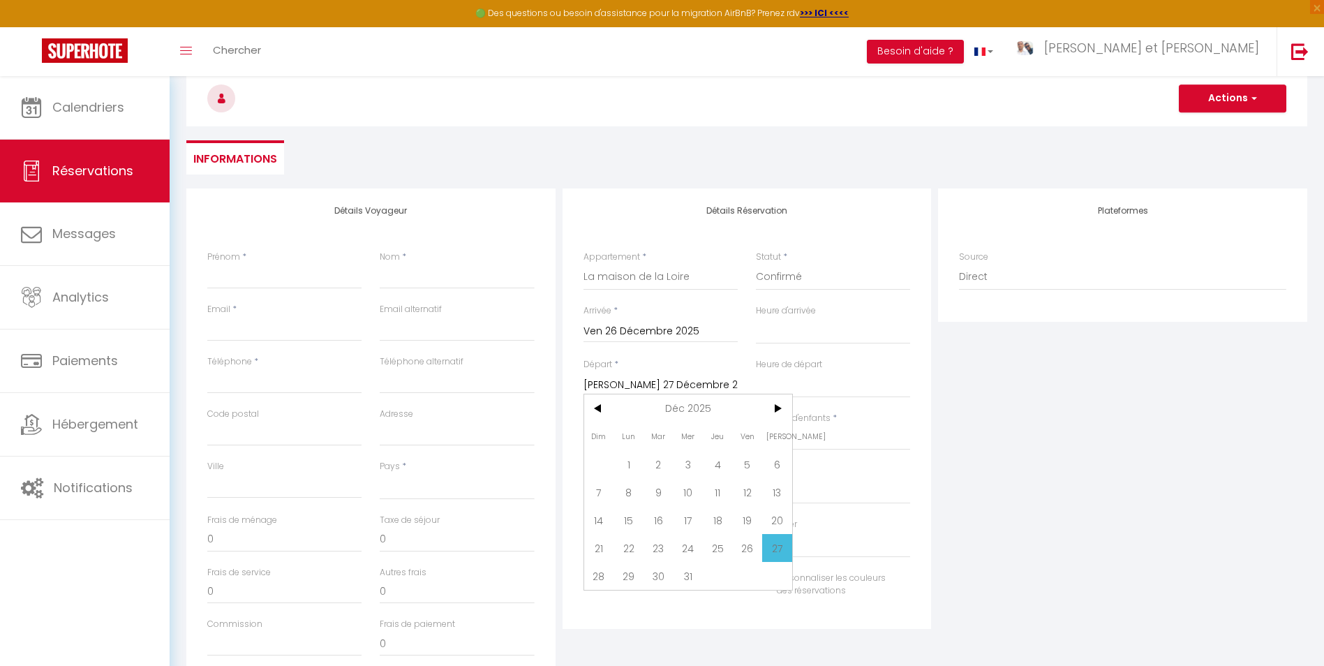
checkbox input "false"
click at [848, 335] on select "00:00 00:30 01:00 01:30 02:00 02:30 03:00 03:30 04:00 04:30 05:00 05:30 06:00 0…" at bounding box center [833, 331] width 154 height 27
select select "16:00"
click at [756, 318] on select "00:00 00:30 01:00 01:30 02:00 02:30 03:00 03:30 04:00 04:30 05:00 05:30 06:00 0…" at bounding box center [833, 331] width 154 height 27
select select
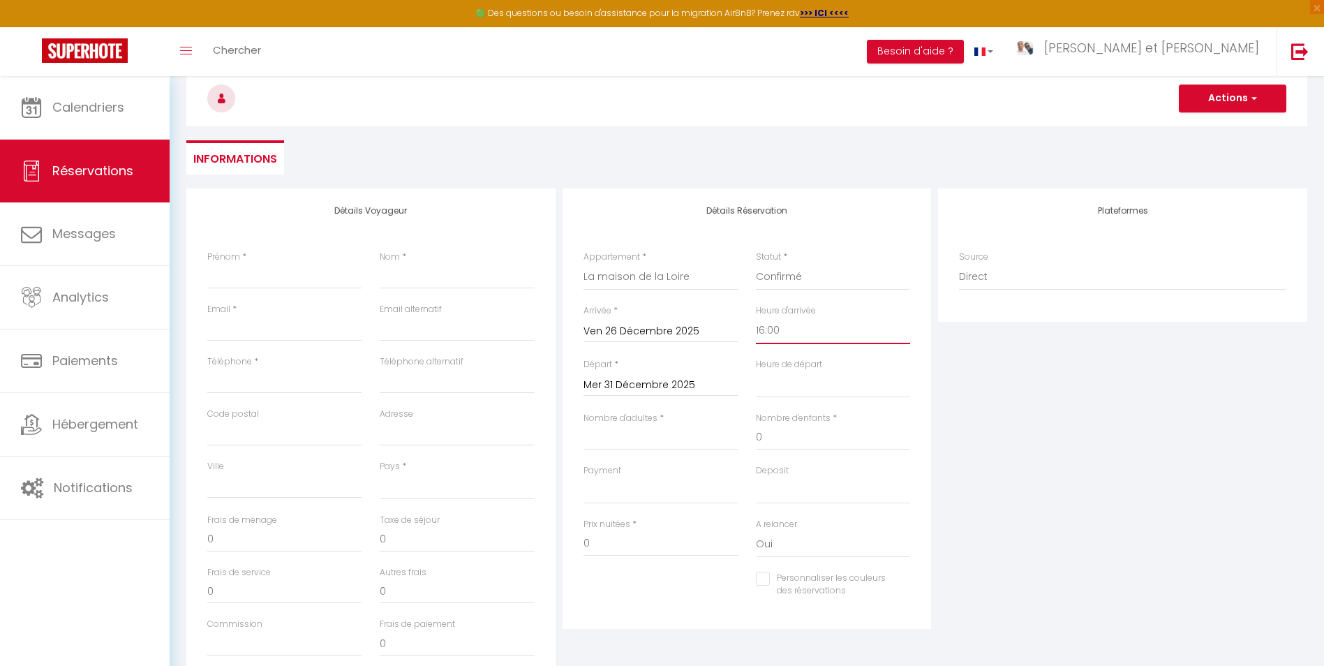
select select
checkbox input "false"
click at [806, 383] on select "00:00 00:30 01:00 01:30 02:00 02:30 03:00 03:30 04:00 04:30 05:00 05:30 06:00 0…" at bounding box center [833, 384] width 154 height 27
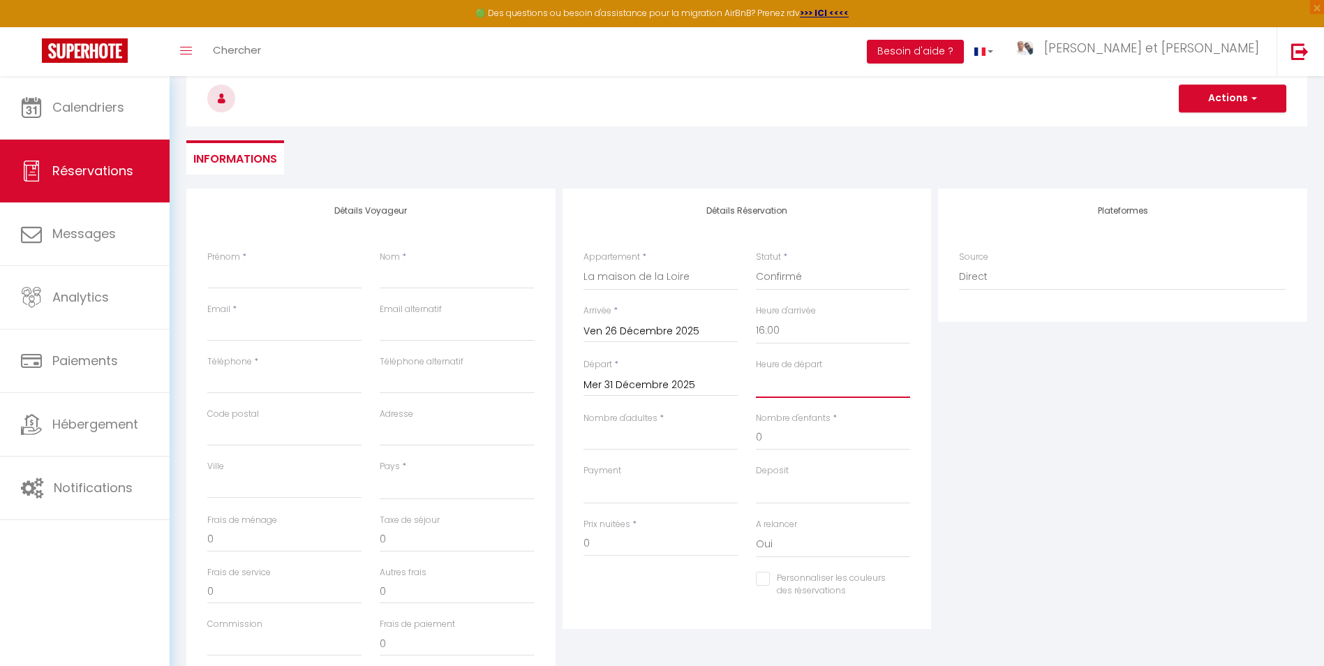
select select "11:00"
click at [756, 371] on select "00:00 00:30 01:00 01:30 02:00 02:30 03:00 03:30 04:00 04:30 05:00 05:30 06:00 0…" at bounding box center [833, 384] width 154 height 27
select select
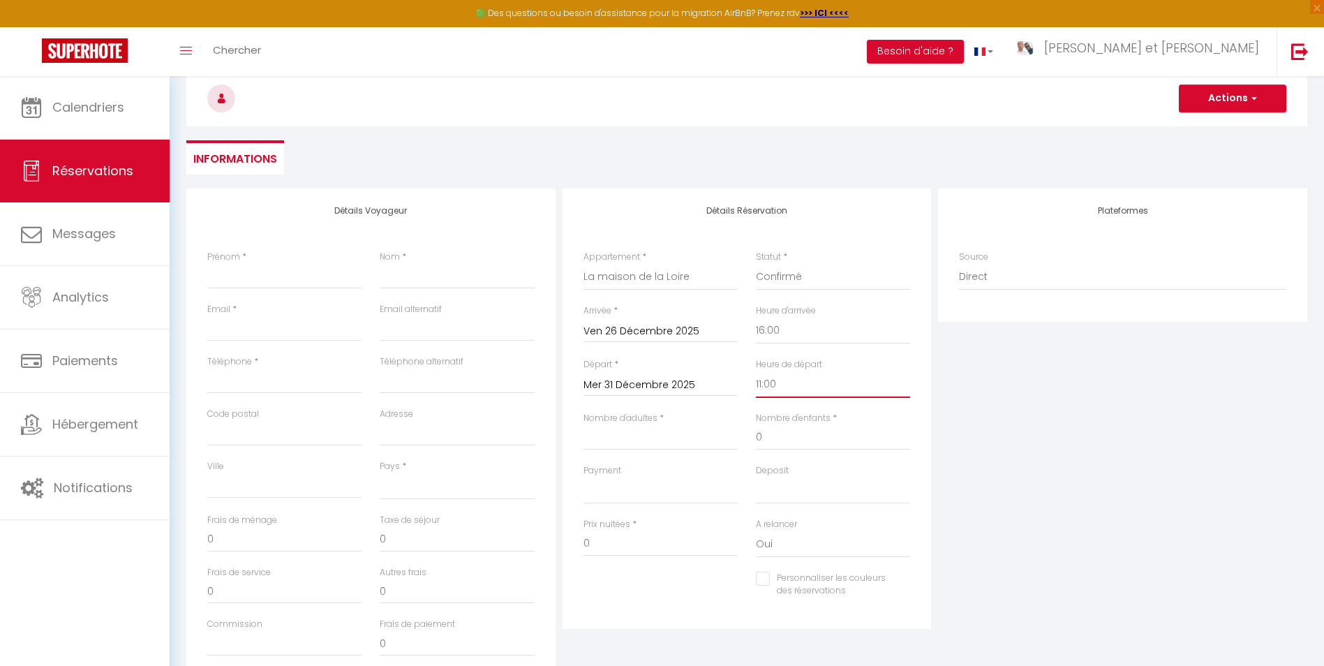
checkbox input "false"
click at [674, 441] on input "Nombre d'adultes" at bounding box center [661, 437] width 154 height 25
type input "6"
select select
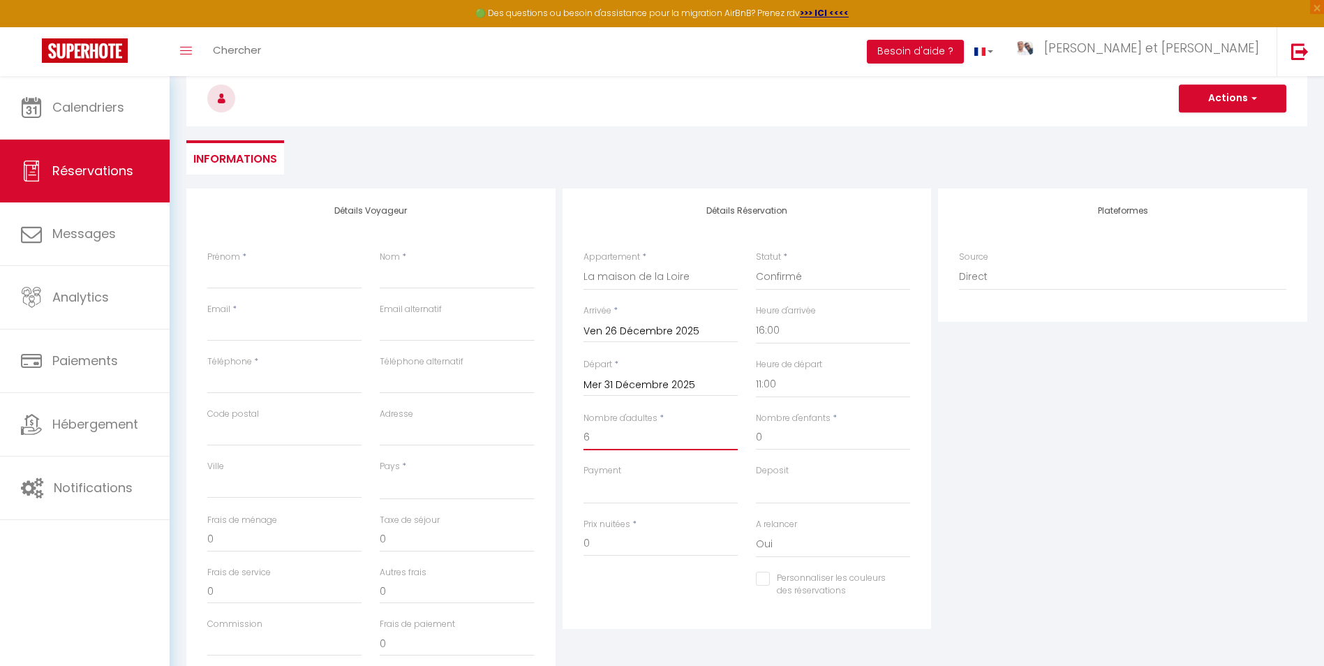
select select
checkbox input "false"
select select
type input "50"
select select
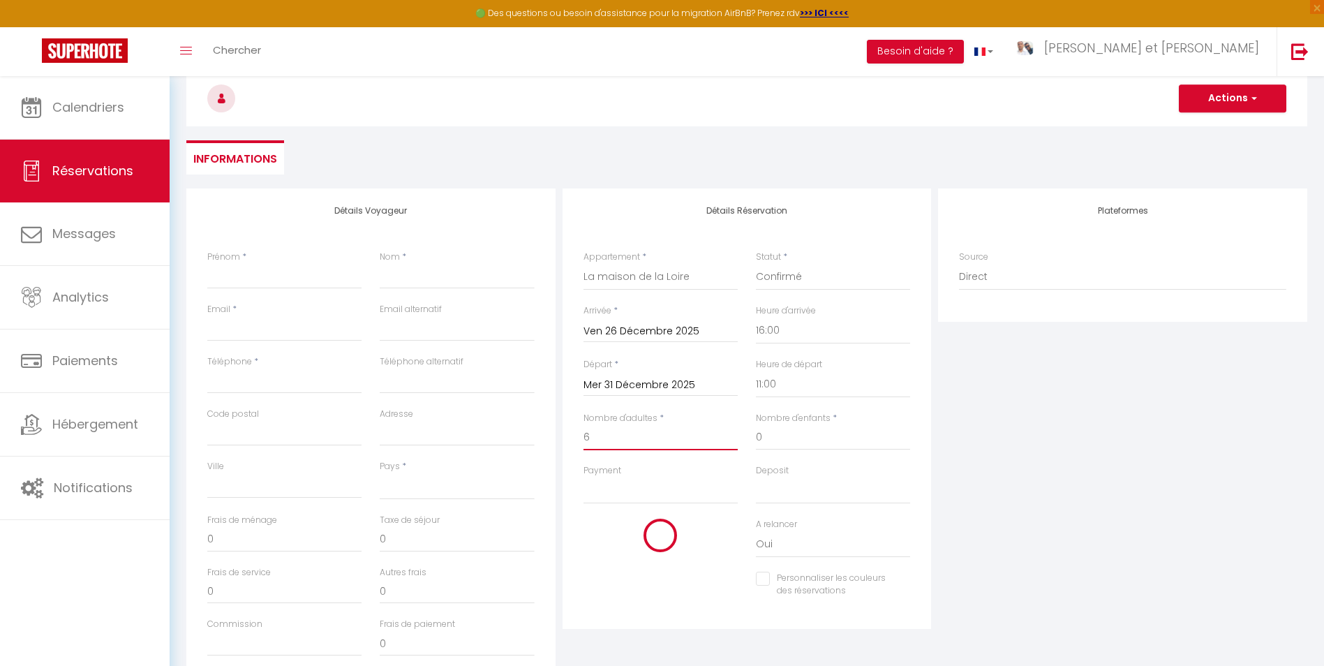
select select
type input "786"
checkbox input "false"
type input "6"
click at [995, 472] on div "Plateformes Source Direct [DOMAIN_NAME] [DOMAIN_NAME] Chalet montagne Expedia G…" at bounding box center [1123, 438] width 376 height 499
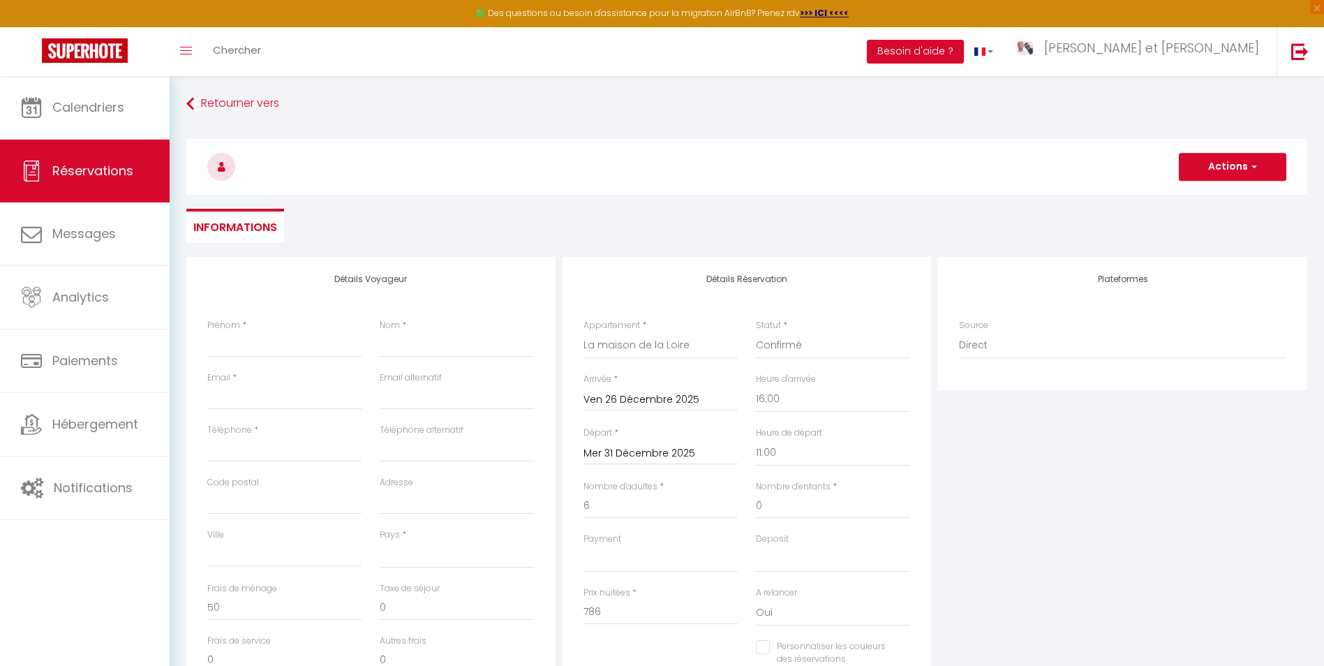
scroll to position [0, 0]
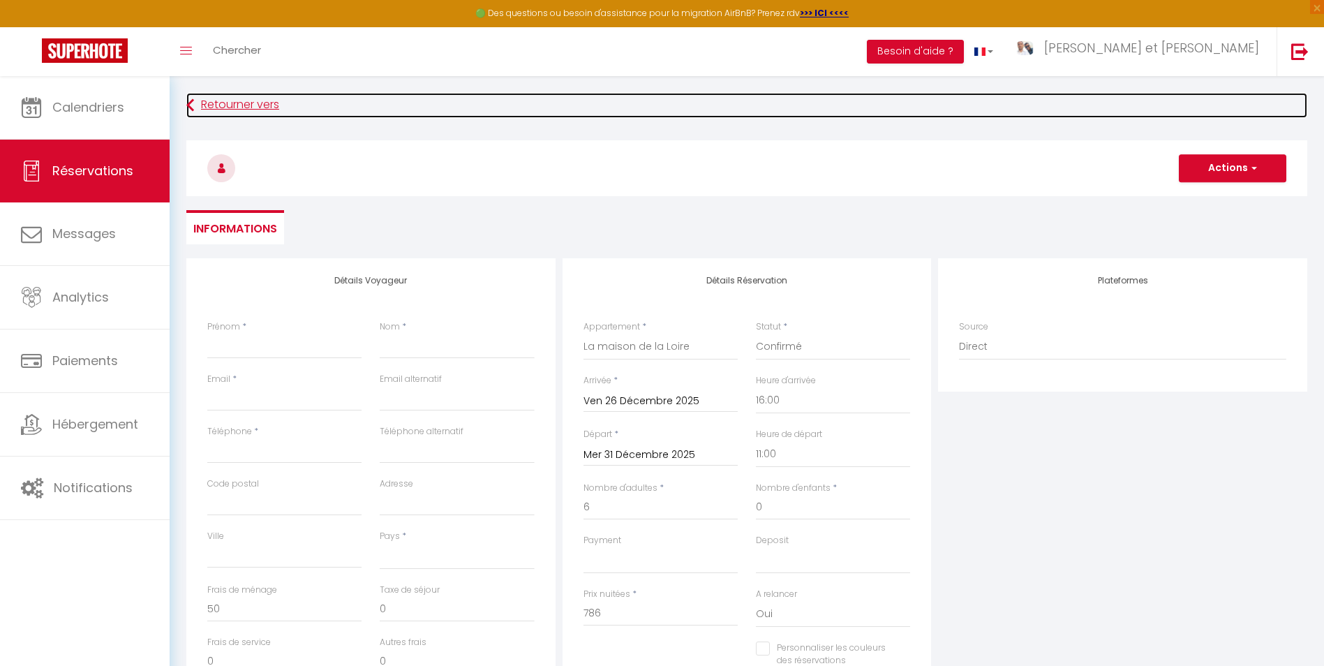
click at [231, 104] on link "Retourner vers" at bounding box center [746, 105] width 1121 height 25
